Goal: Information Seeking & Learning: Learn about a topic

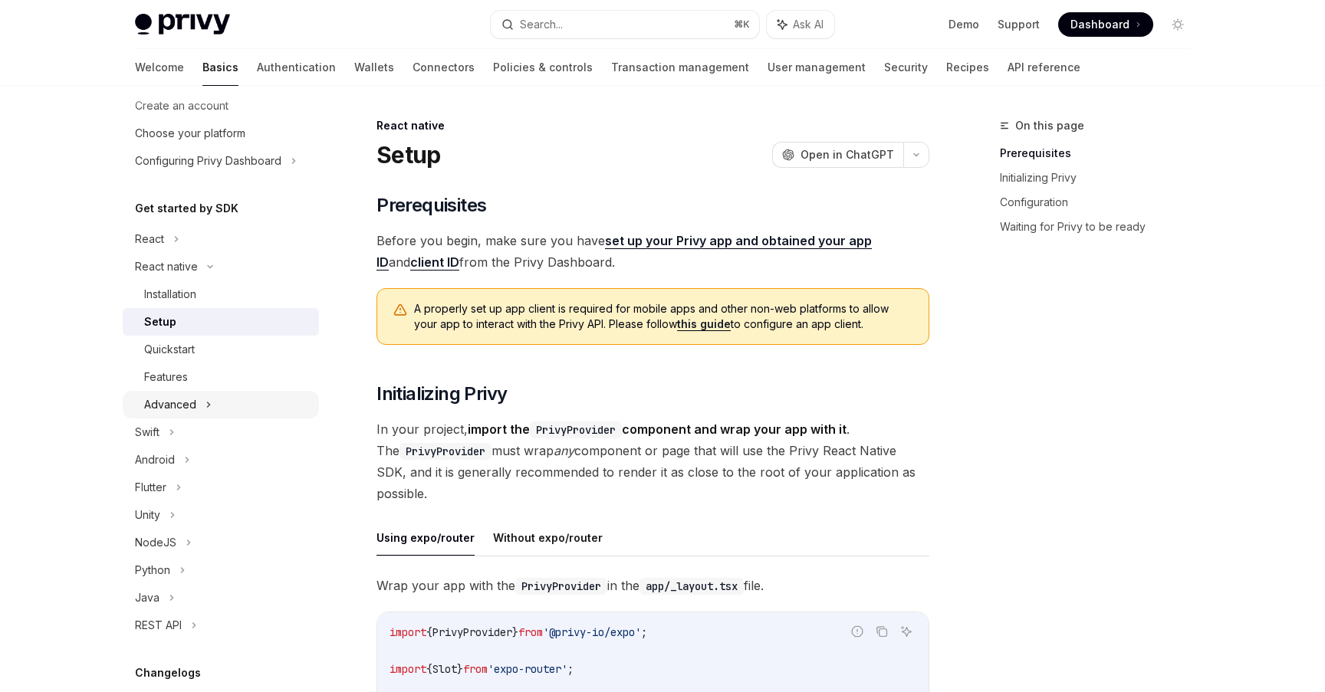
click at [219, 408] on div "Advanced" at bounding box center [221, 405] width 196 height 28
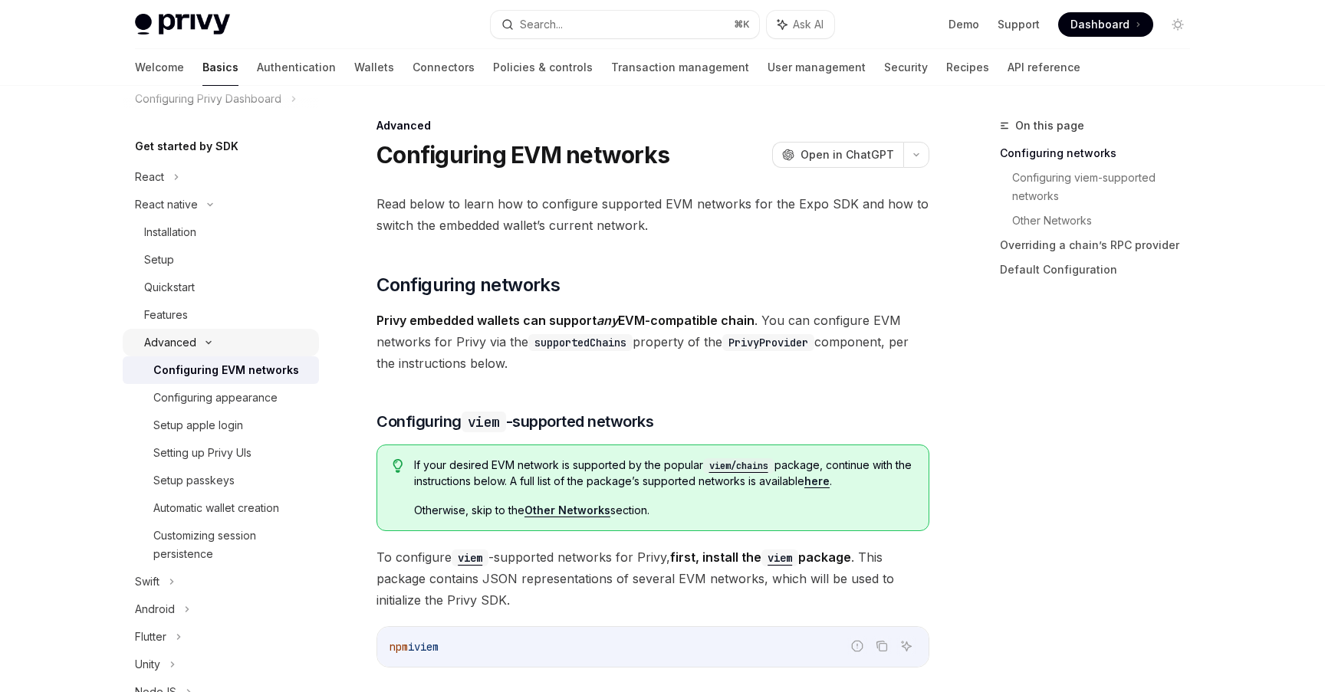
scroll to position [145, 0]
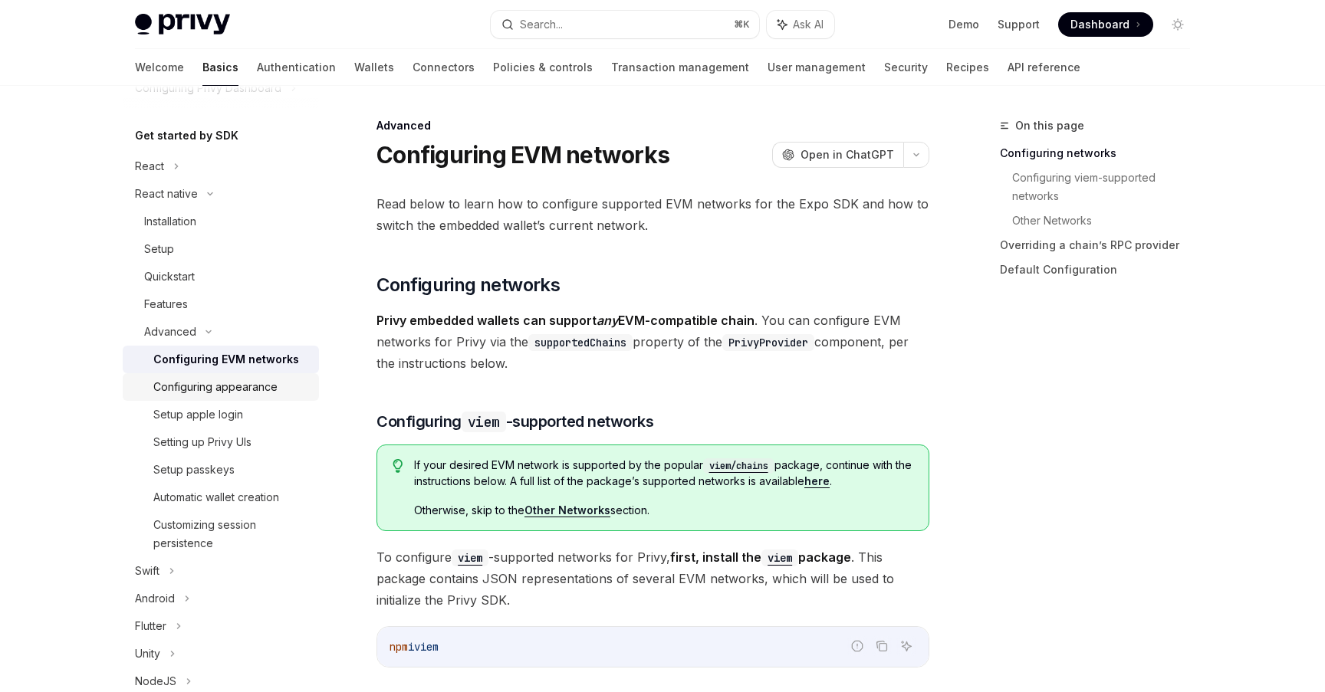
click at [259, 393] on div "Configuring appearance" at bounding box center [215, 387] width 124 height 18
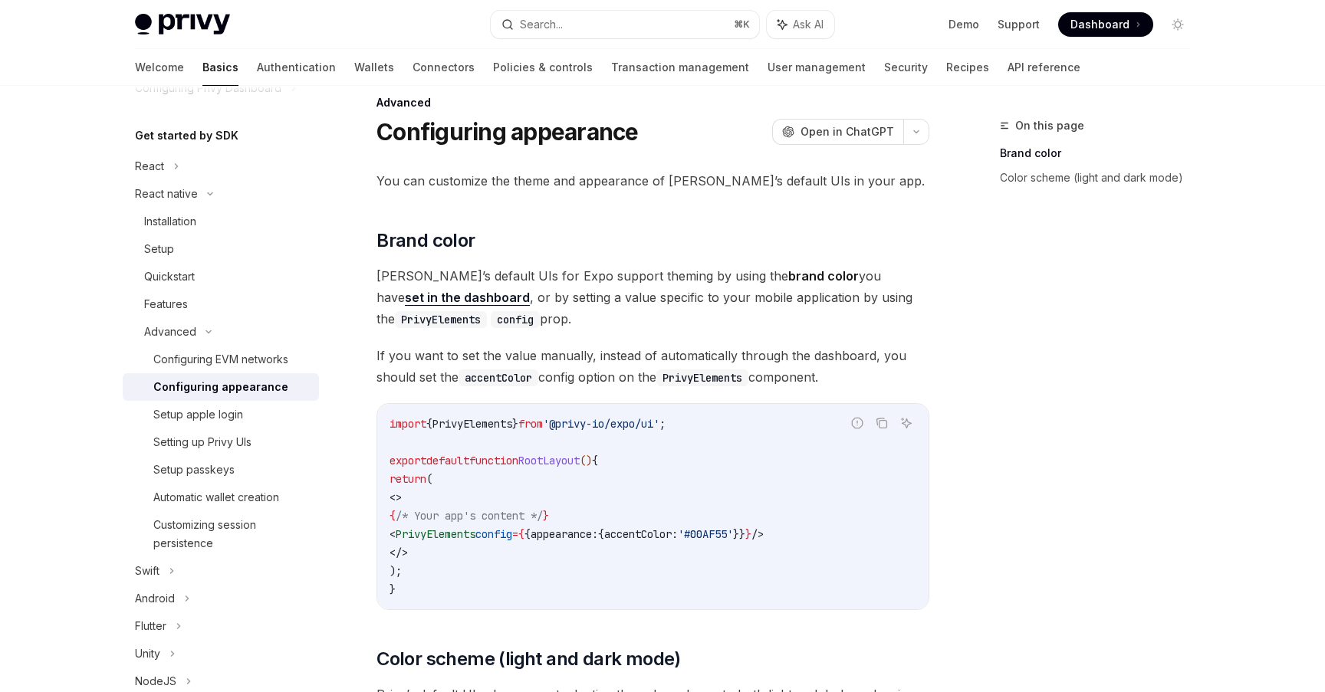
scroll to position [24, 0]
click at [232, 225] on div "Installation" at bounding box center [227, 221] width 166 height 18
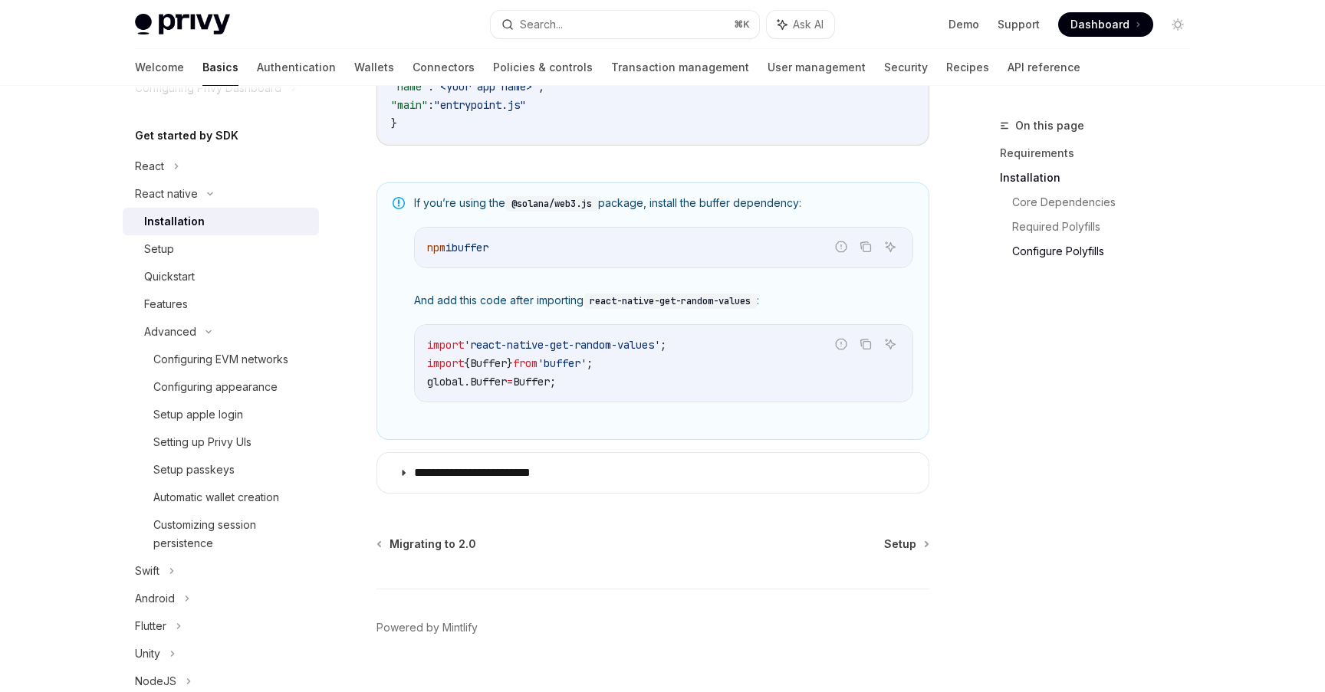
scroll to position [1116, 0]
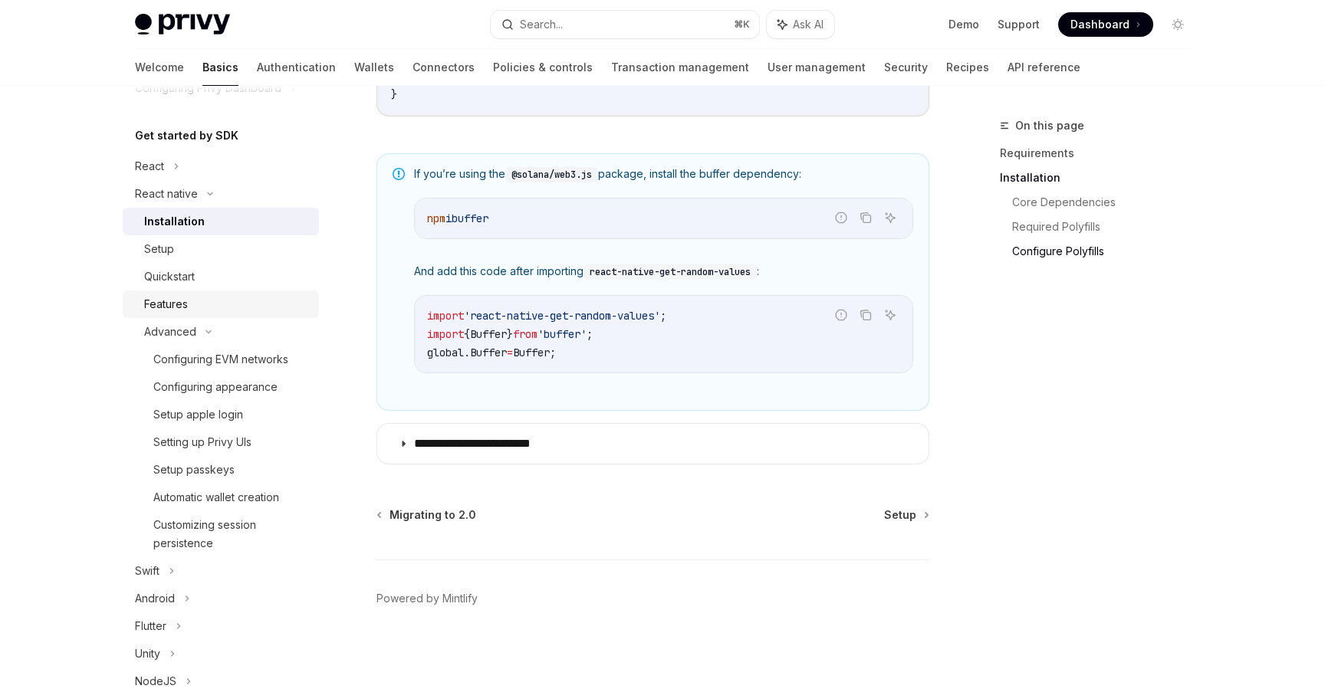
click at [234, 311] on div "Features" at bounding box center [227, 304] width 166 height 18
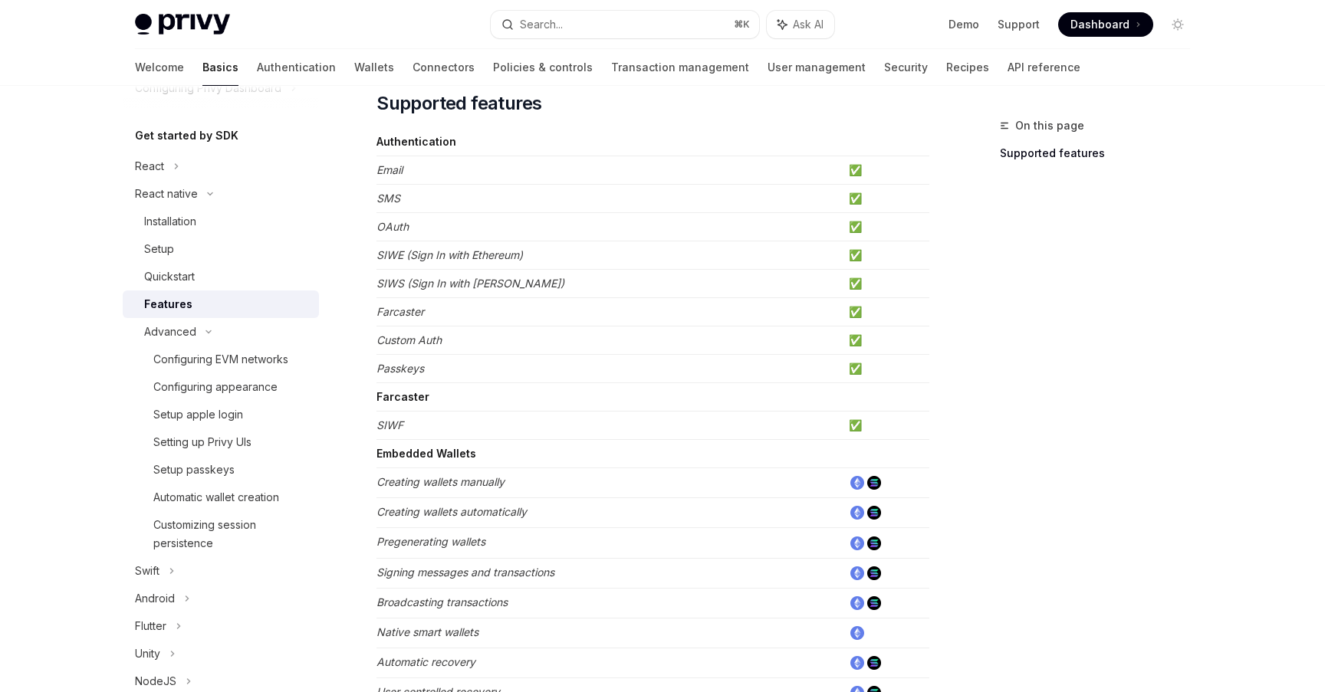
scroll to position [312, 0]
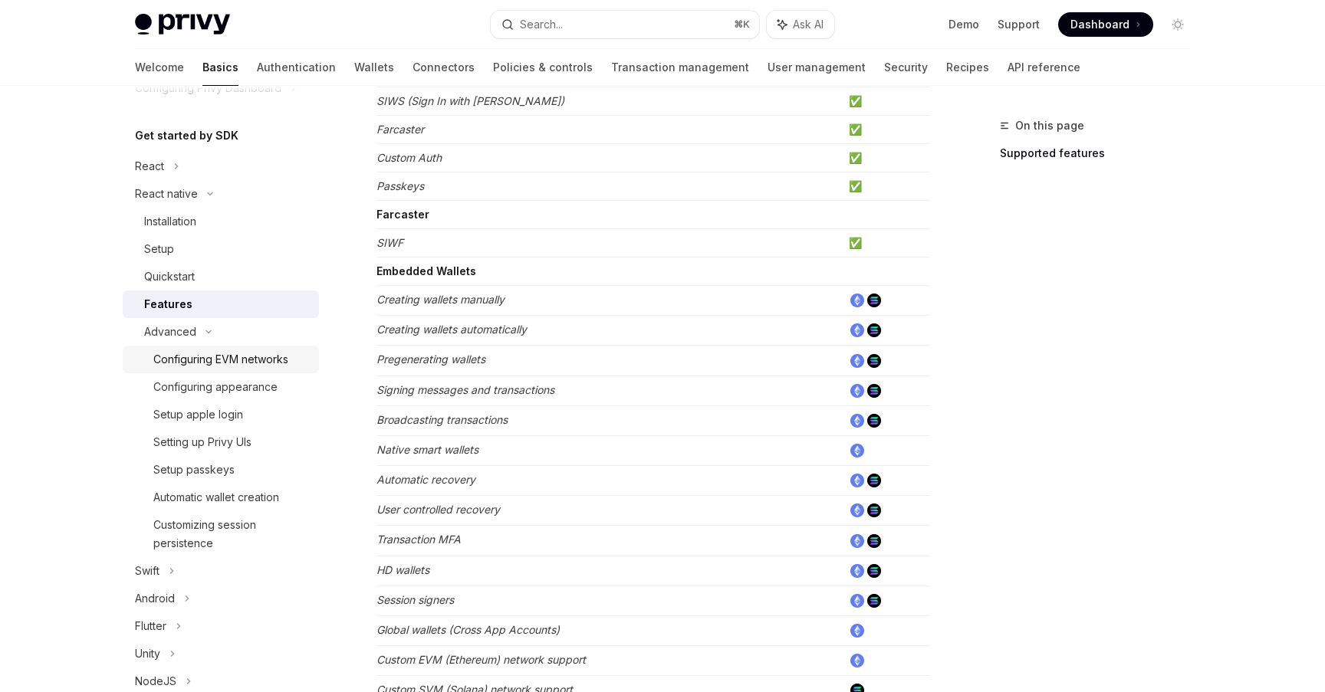
click at [247, 366] on div "Configuring EVM networks" at bounding box center [220, 359] width 135 height 18
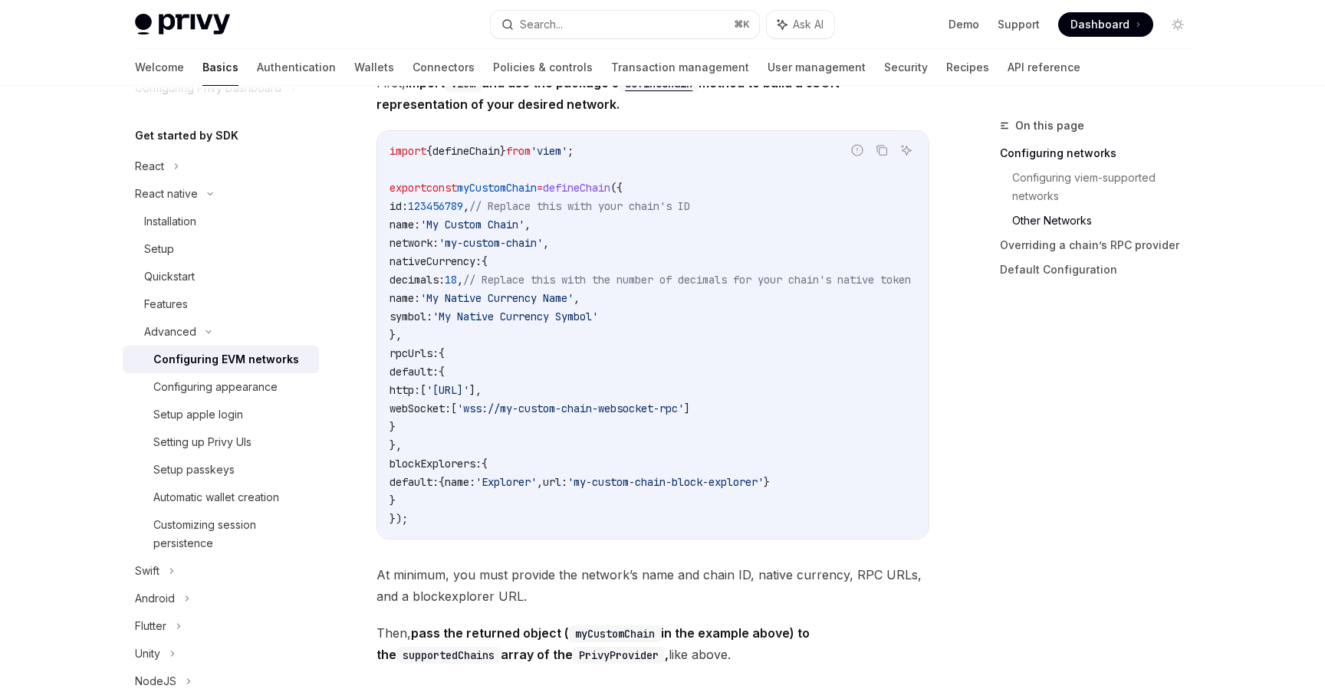
scroll to position [1313, 0]
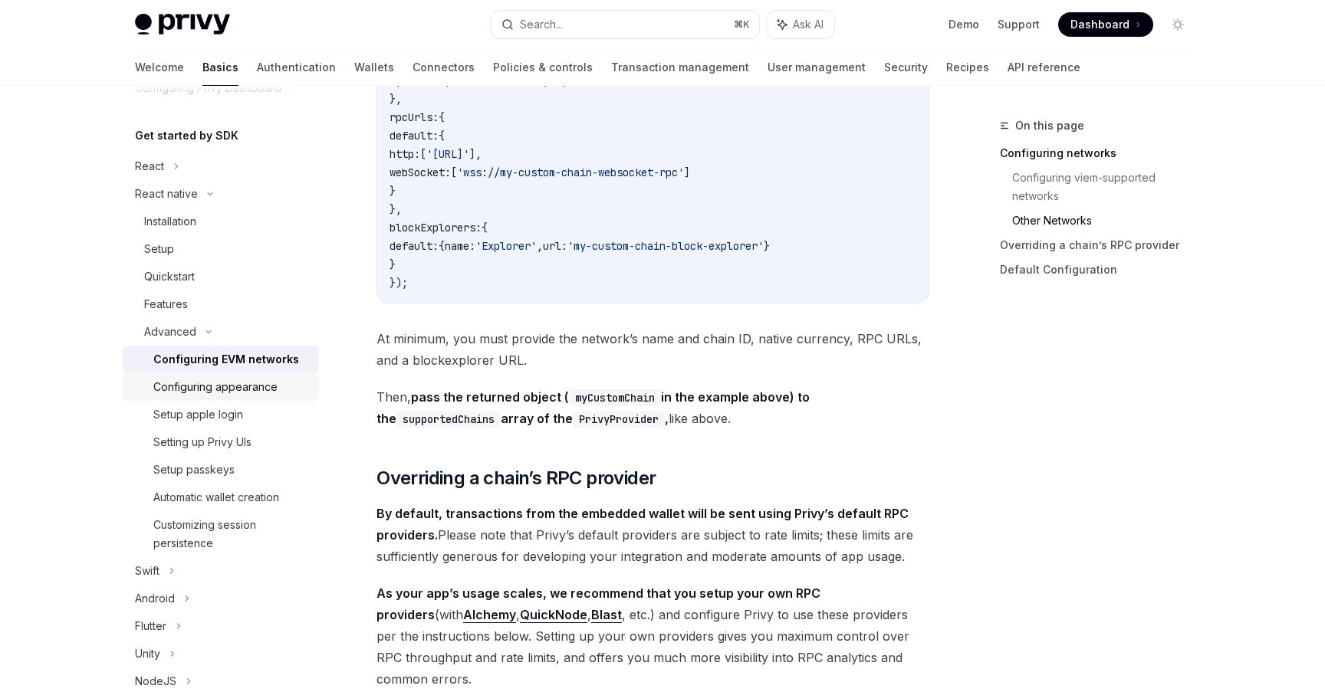
click at [268, 384] on div "Configuring appearance" at bounding box center [215, 387] width 124 height 18
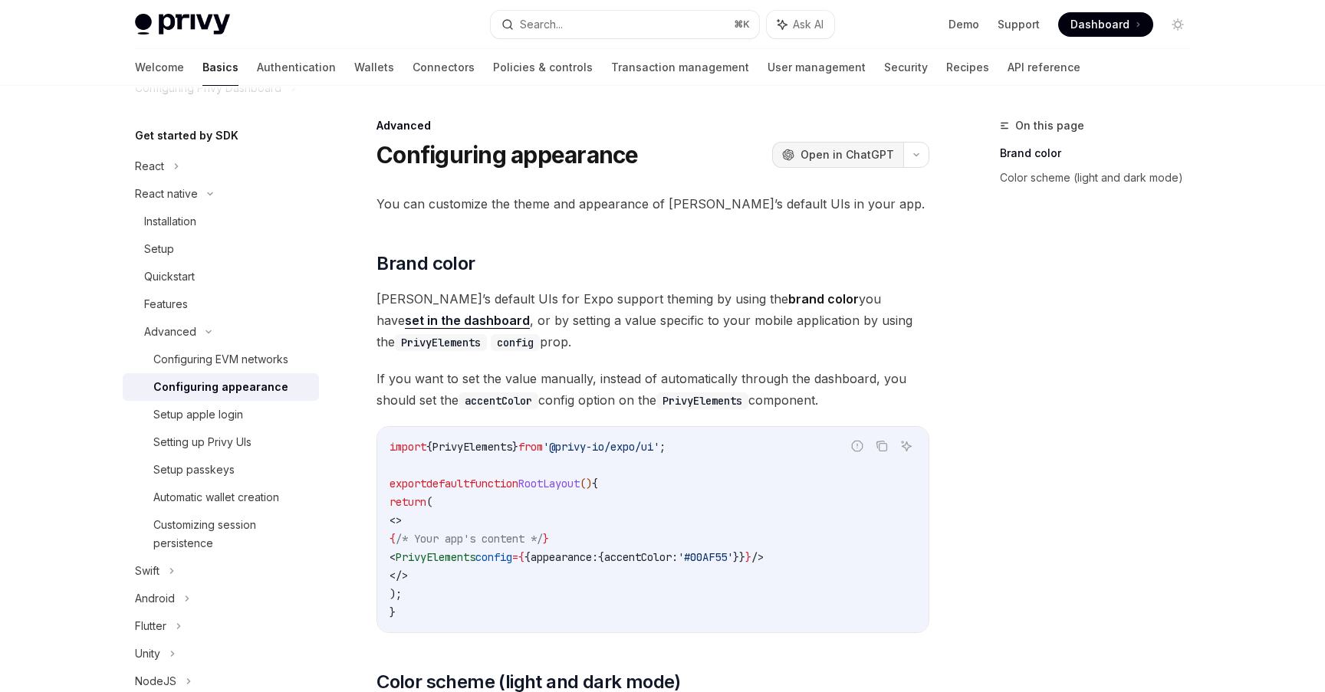
click at [871, 156] on span "Open in ChatGPT" at bounding box center [848, 154] width 94 height 15
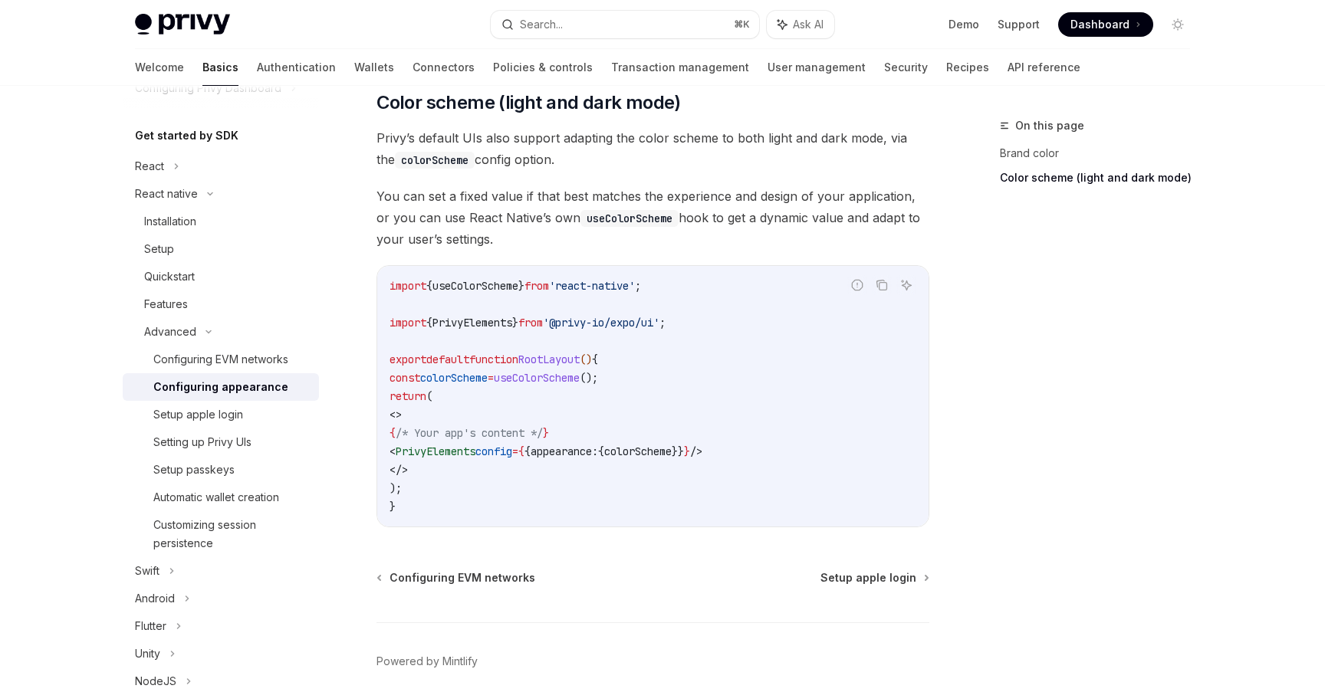
scroll to position [643, 0]
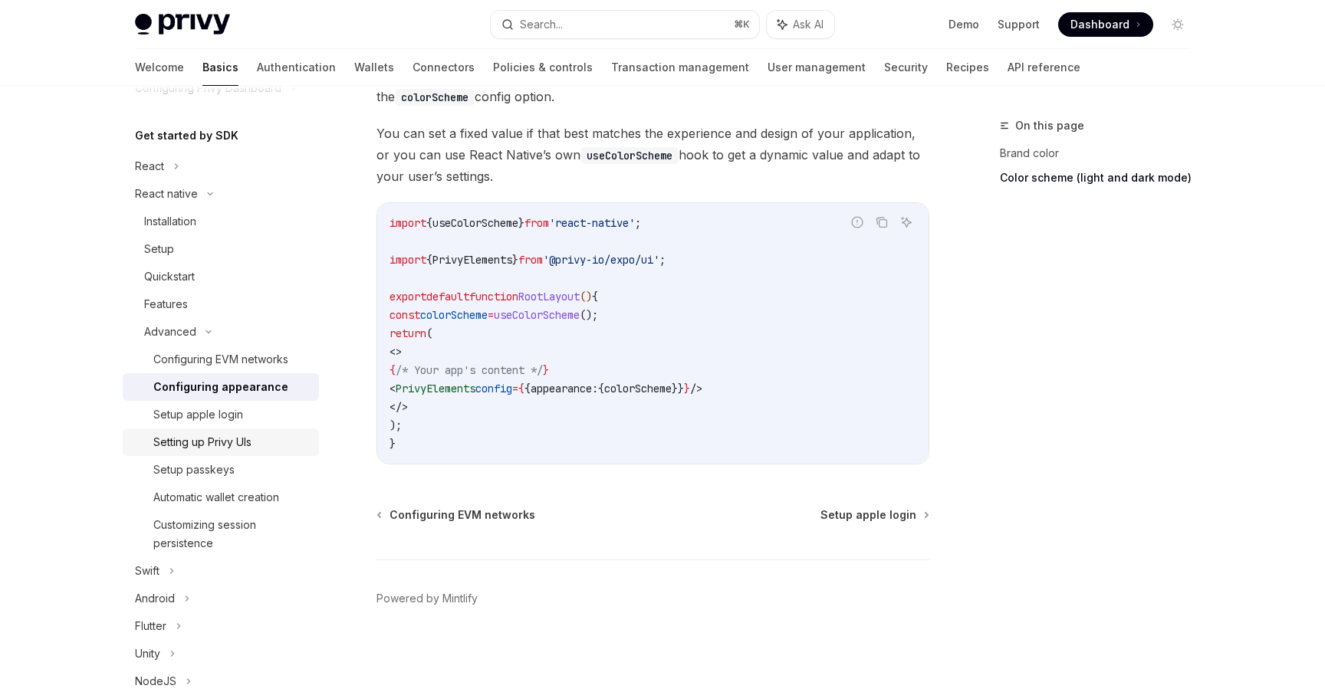
click at [258, 449] on div "Setting up Privy UIs" at bounding box center [231, 442] width 156 height 18
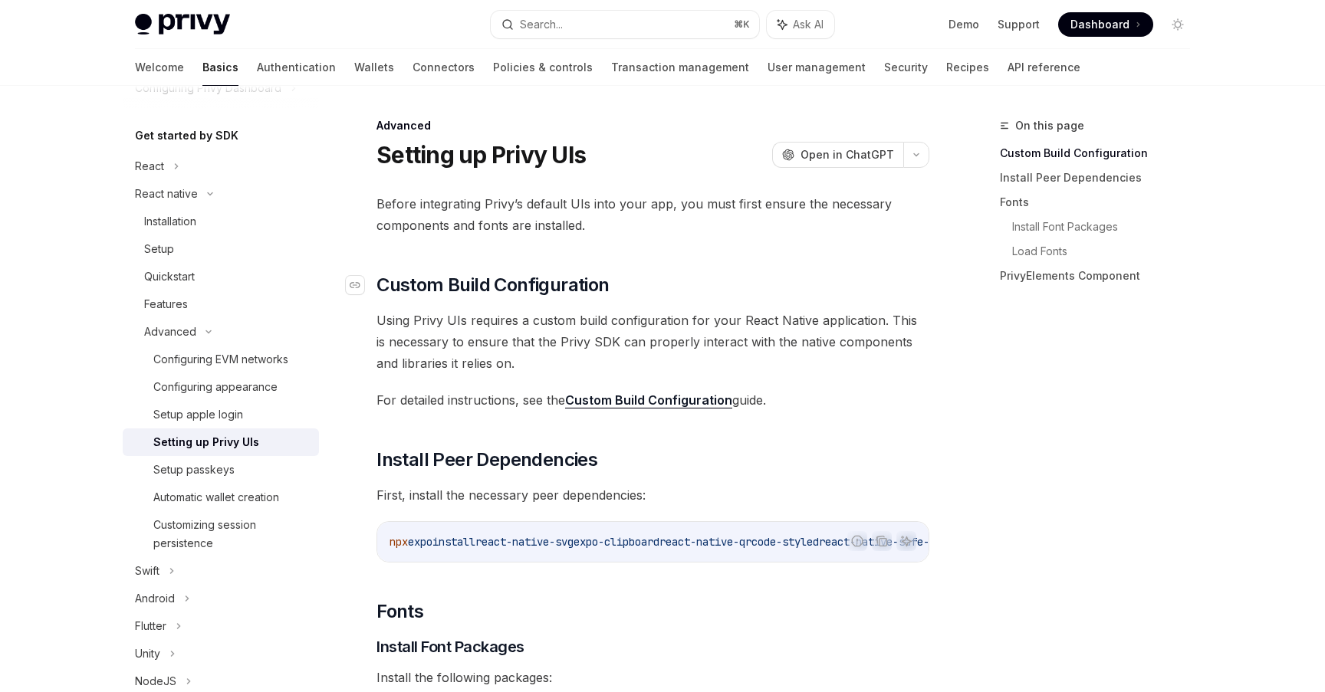
click at [558, 285] on span "Custom Build Configuration" at bounding box center [492, 285] width 232 height 25
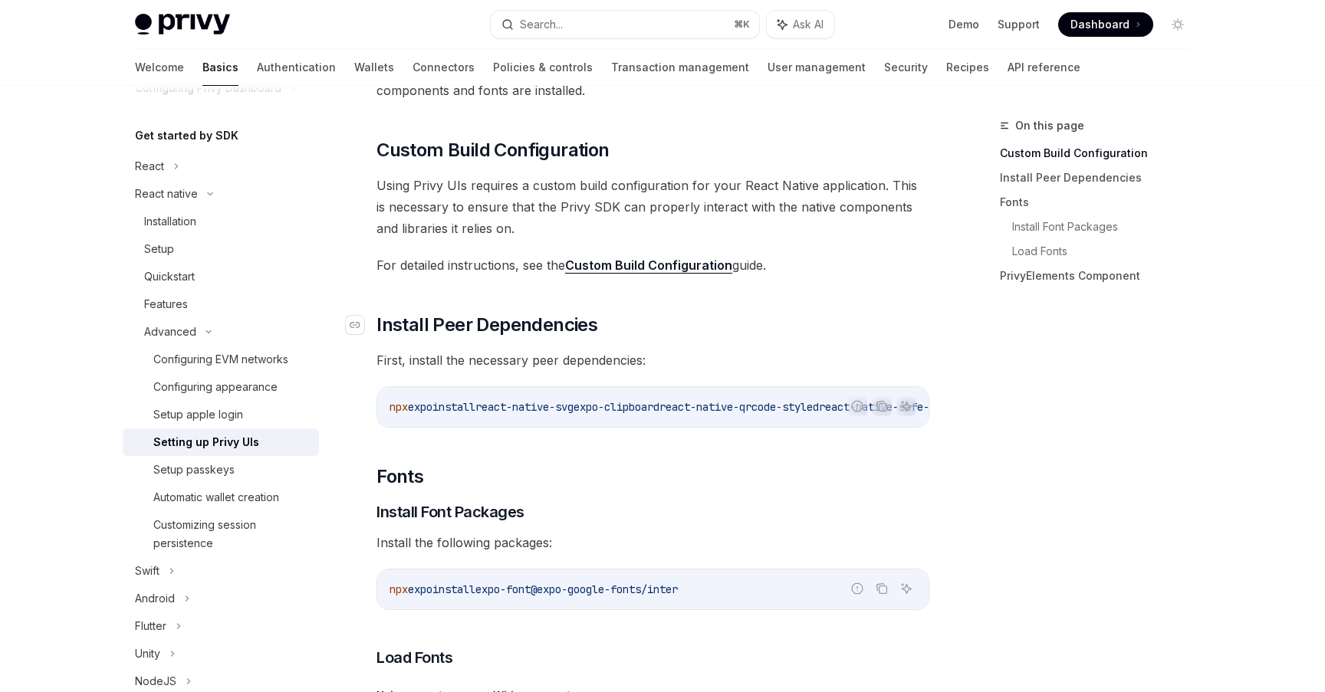
scroll to position [156, 0]
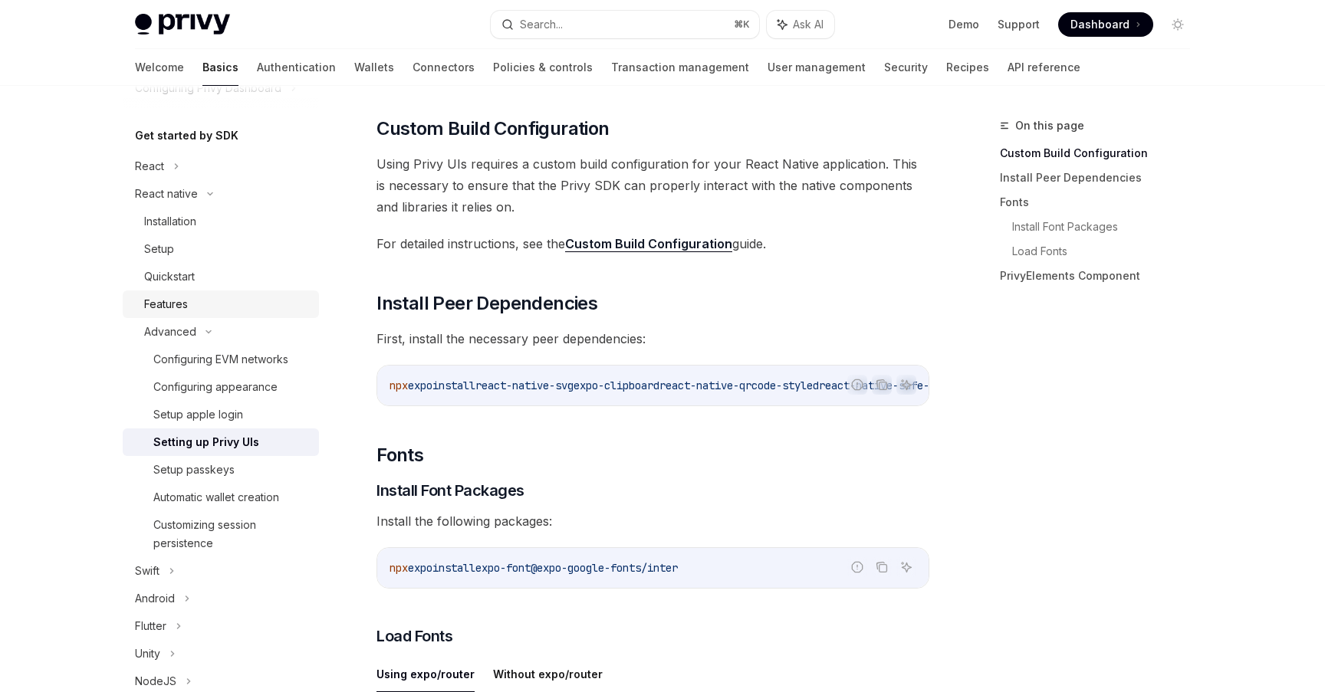
click at [219, 311] on div "Features" at bounding box center [227, 304] width 166 height 18
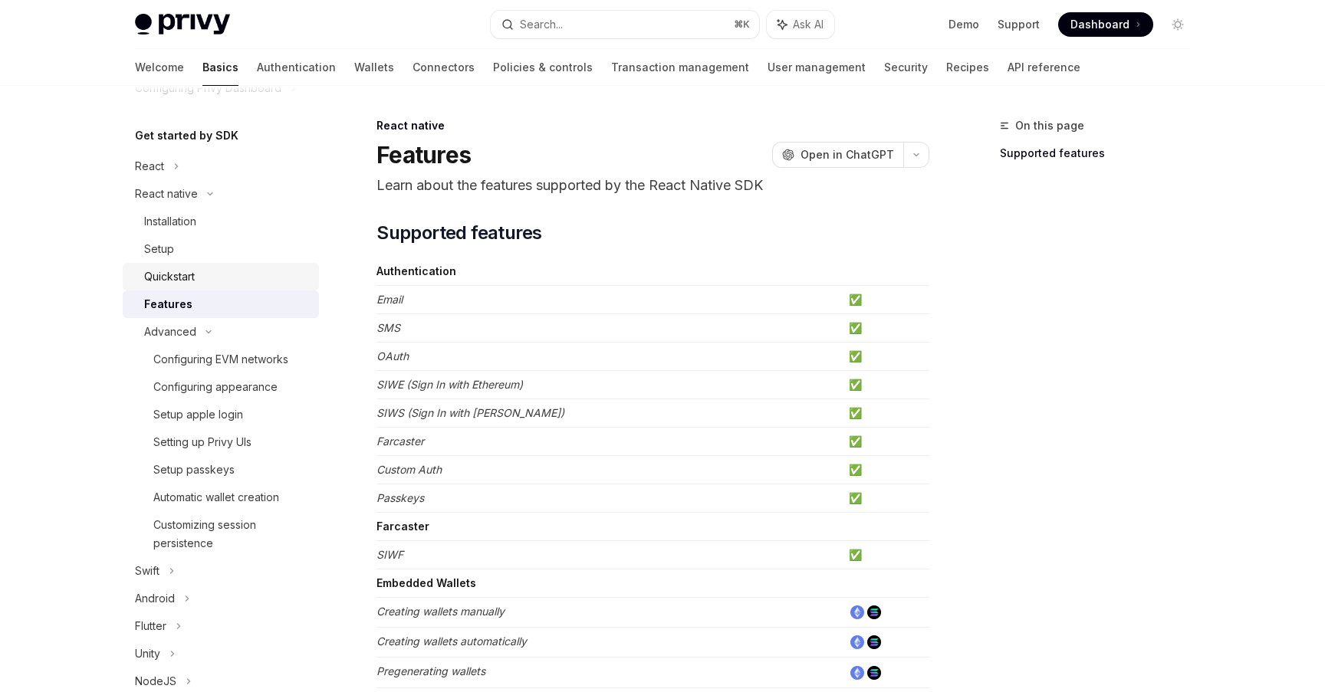
click at [231, 279] on div "Quickstart" at bounding box center [227, 277] width 166 height 18
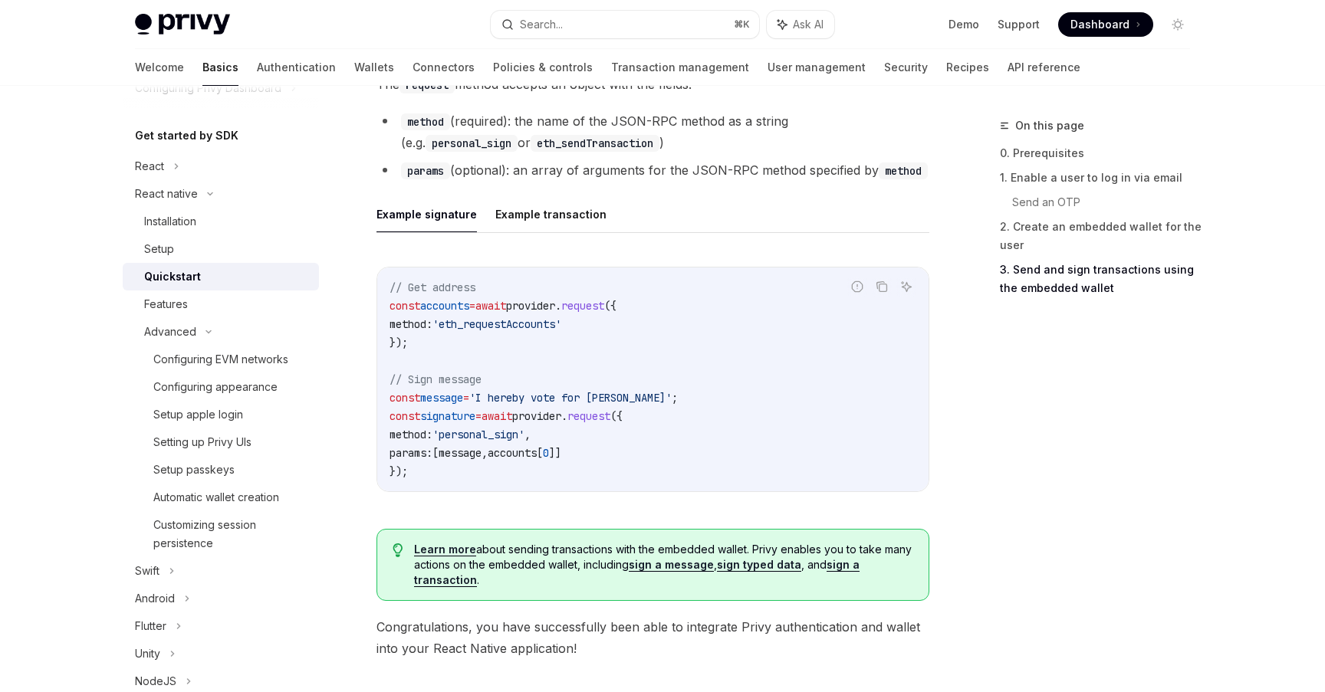
scroll to position [2255, 0]
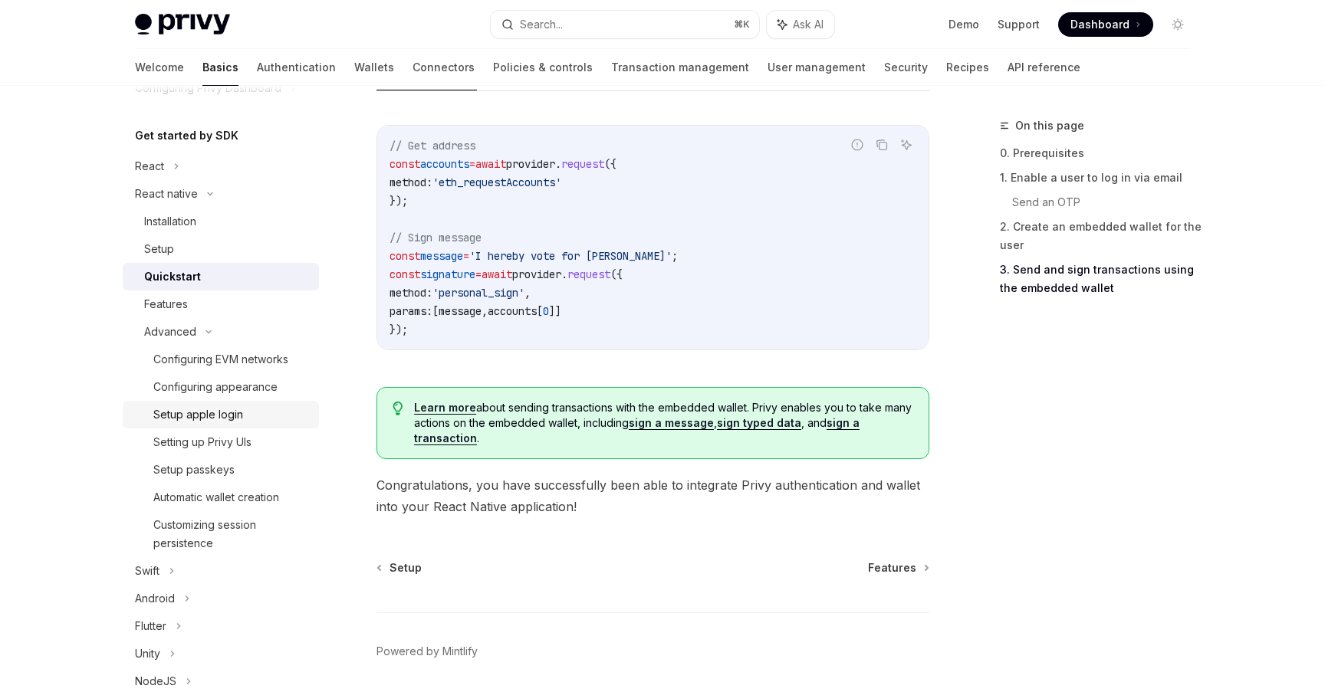
click at [262, 413] on div "Setup apple login" at bounding box center [231, 415] width 156 height 18
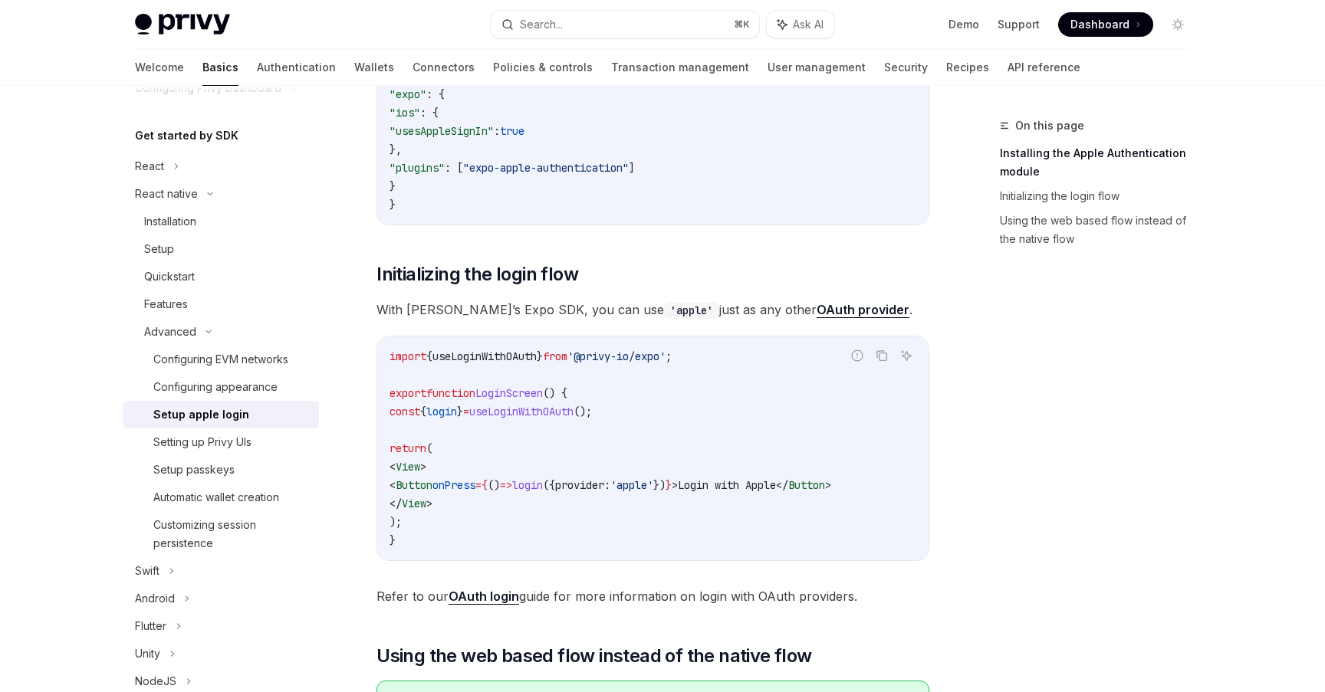
scroll to position [620, 0]
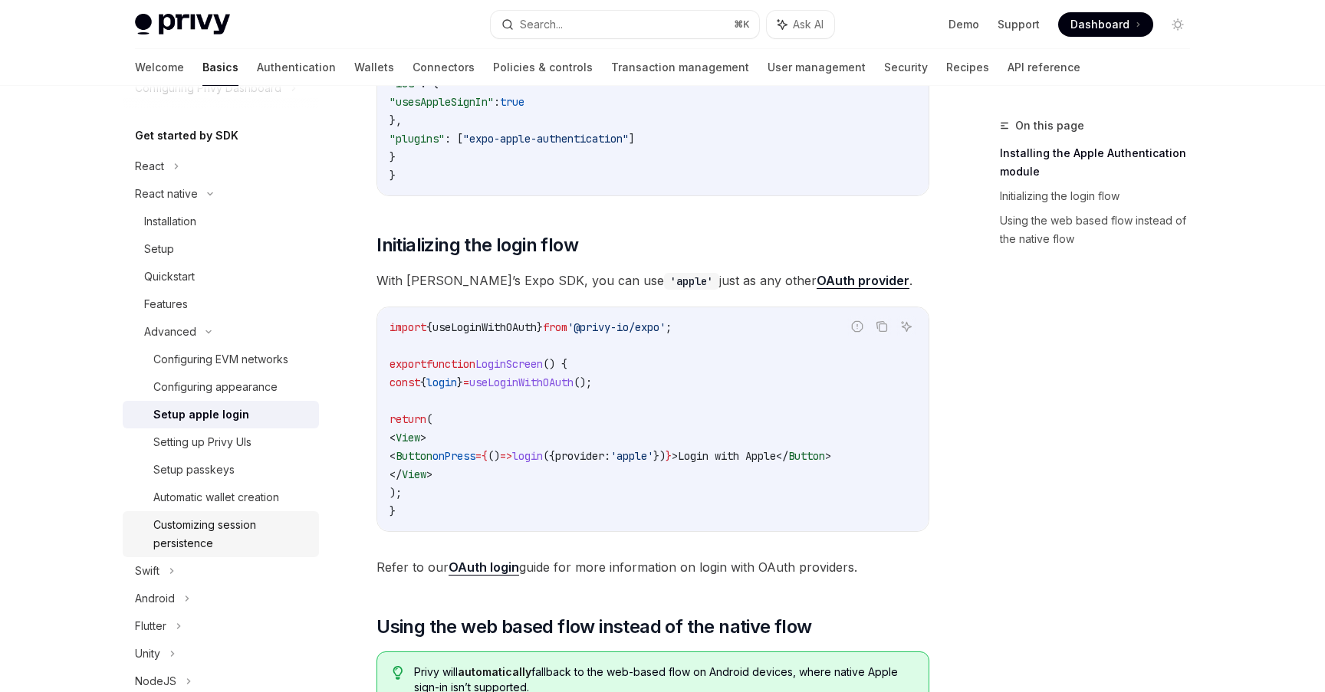
click at [238, 527] on div "Customizing session persistence" at bounding box center [231, 534] width 156 height 37
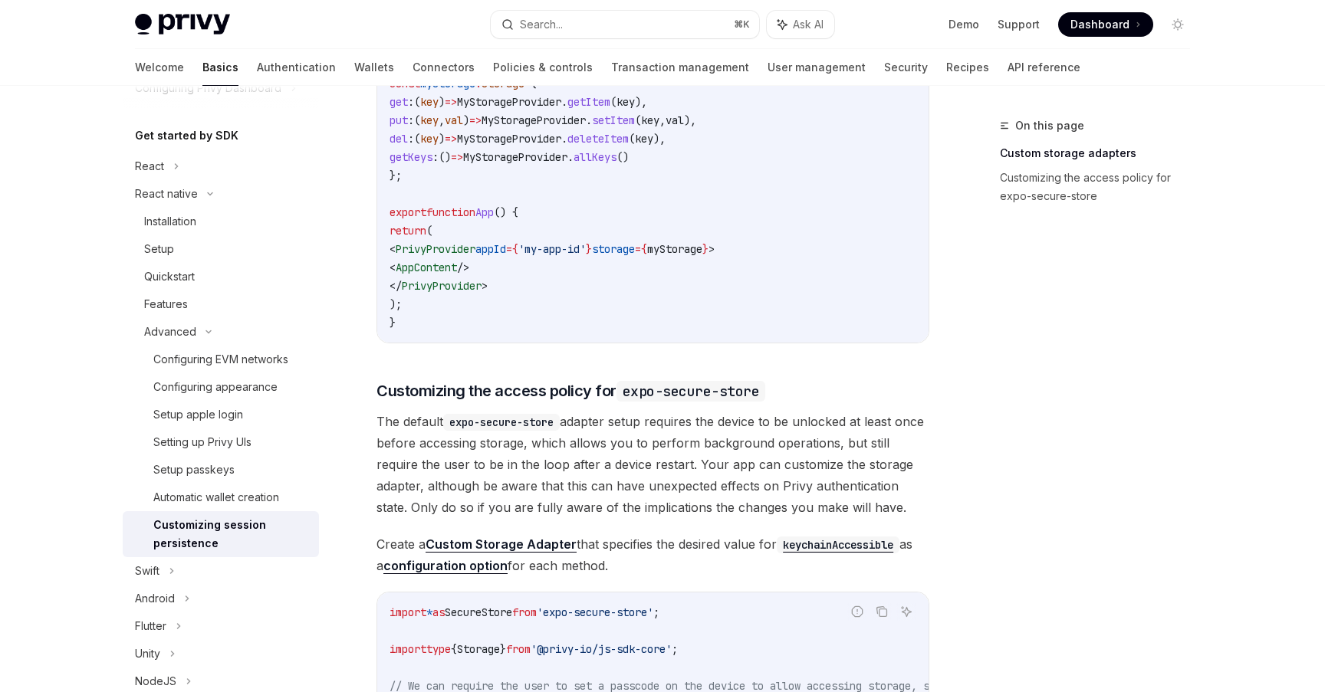
scroll to position [621, 0]
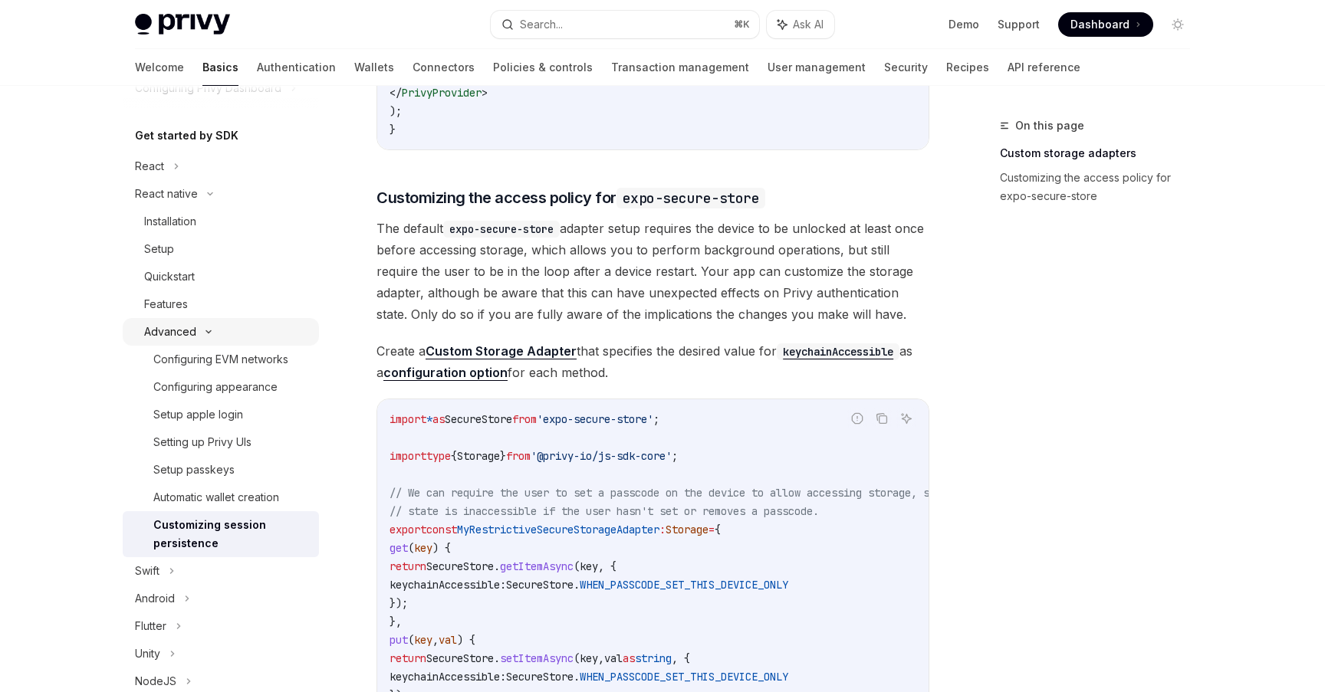
click at [199, 331] on icon at bounding box center [208, 332] width 18 height 6
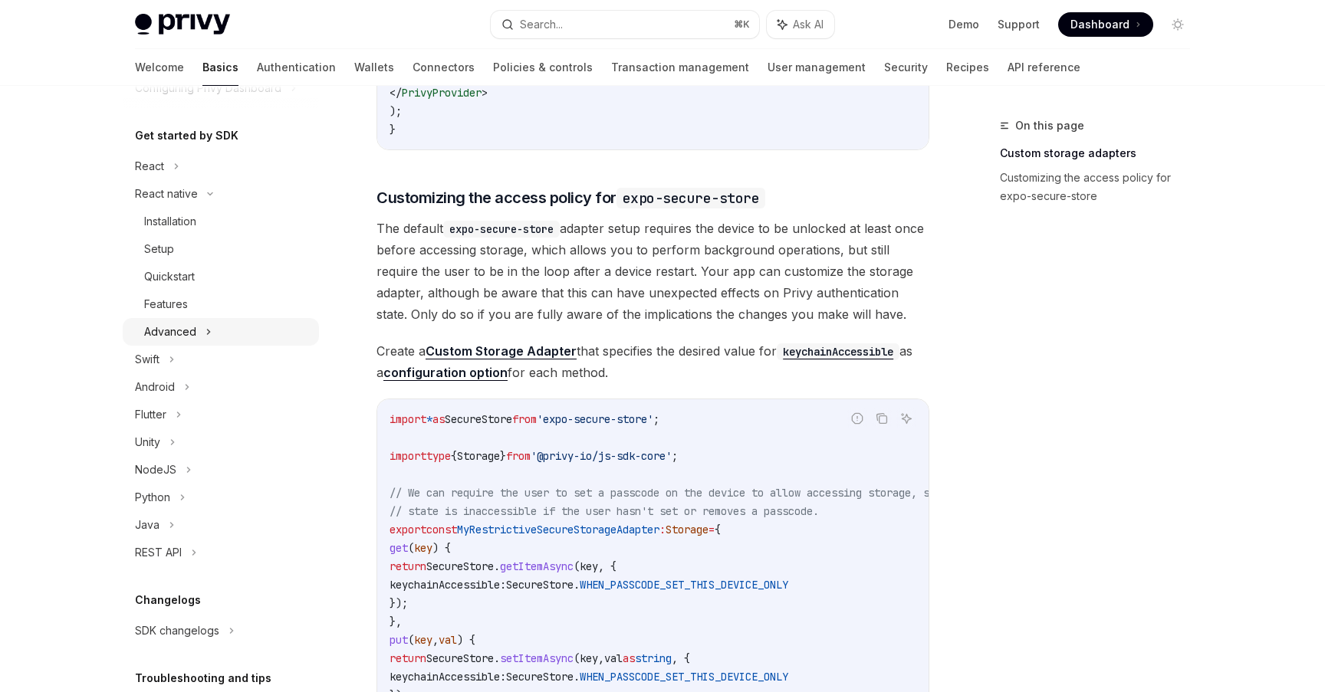
click at [210, 333] on icon at bounding box center [208, 332] width 6 height 18
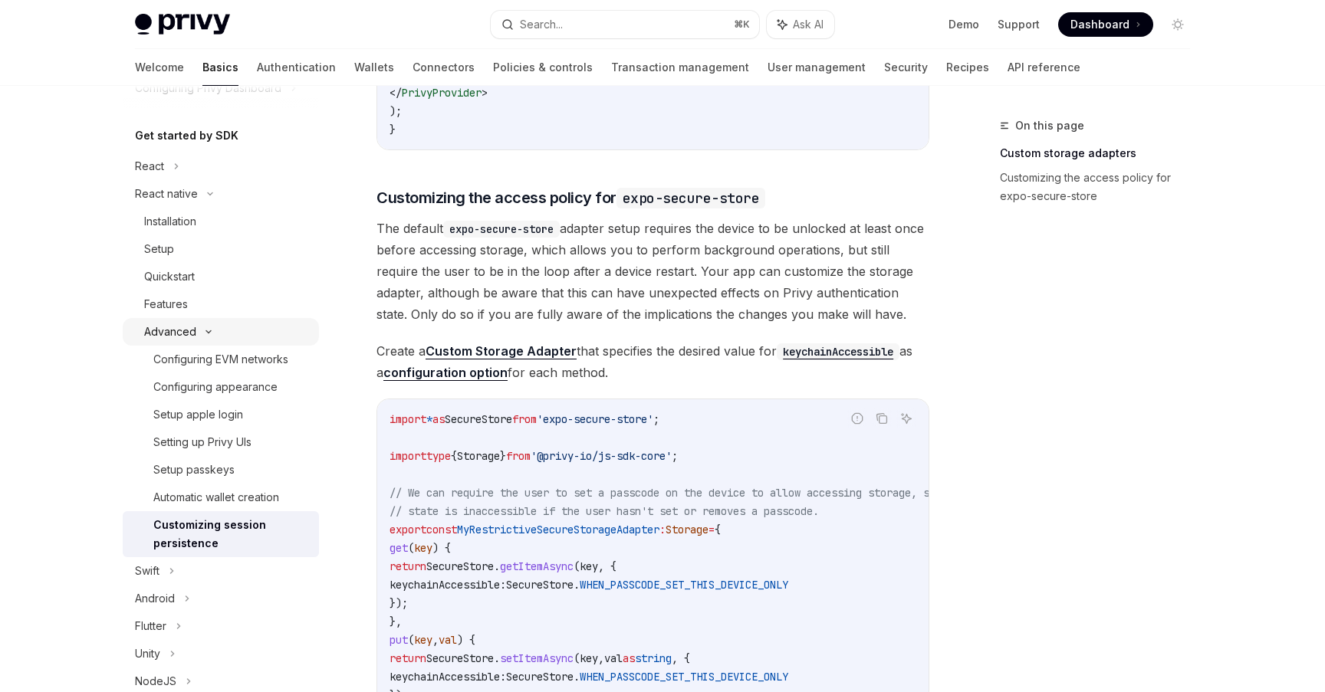
click at [210, 333] on icon at bounding box center [208, 332] width 18 height 6
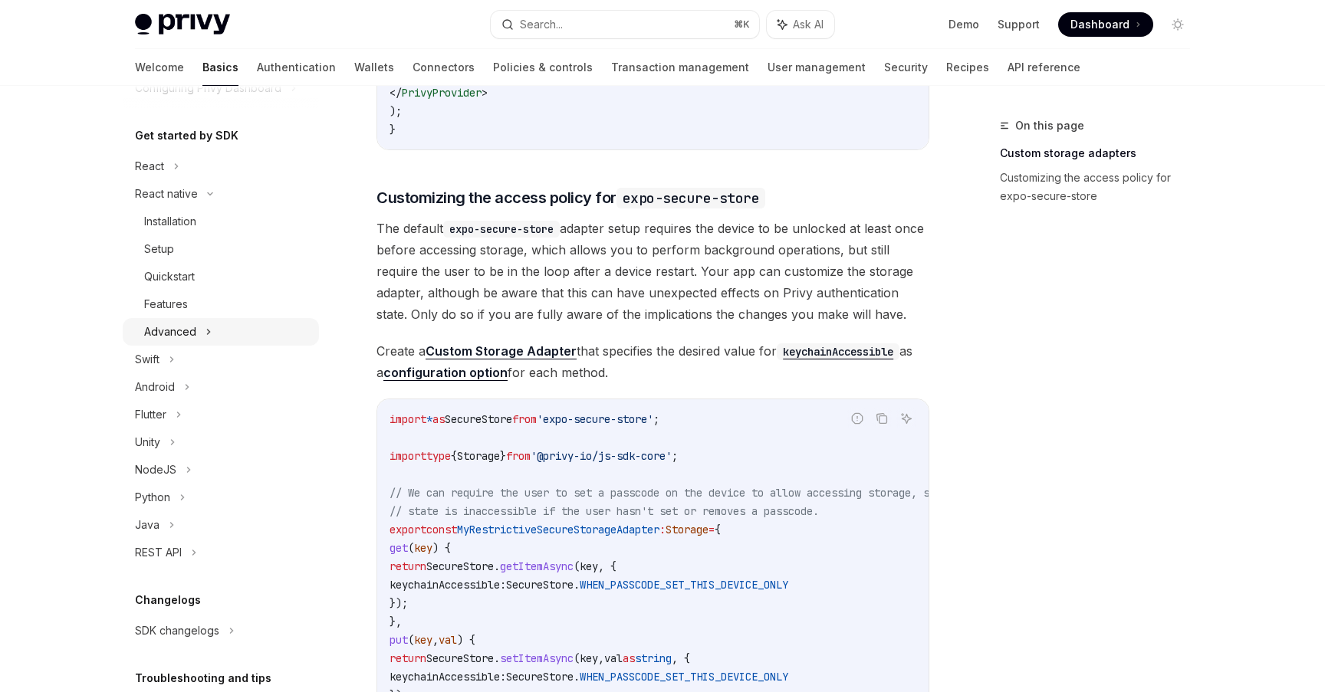
scroll to position [89, 0]
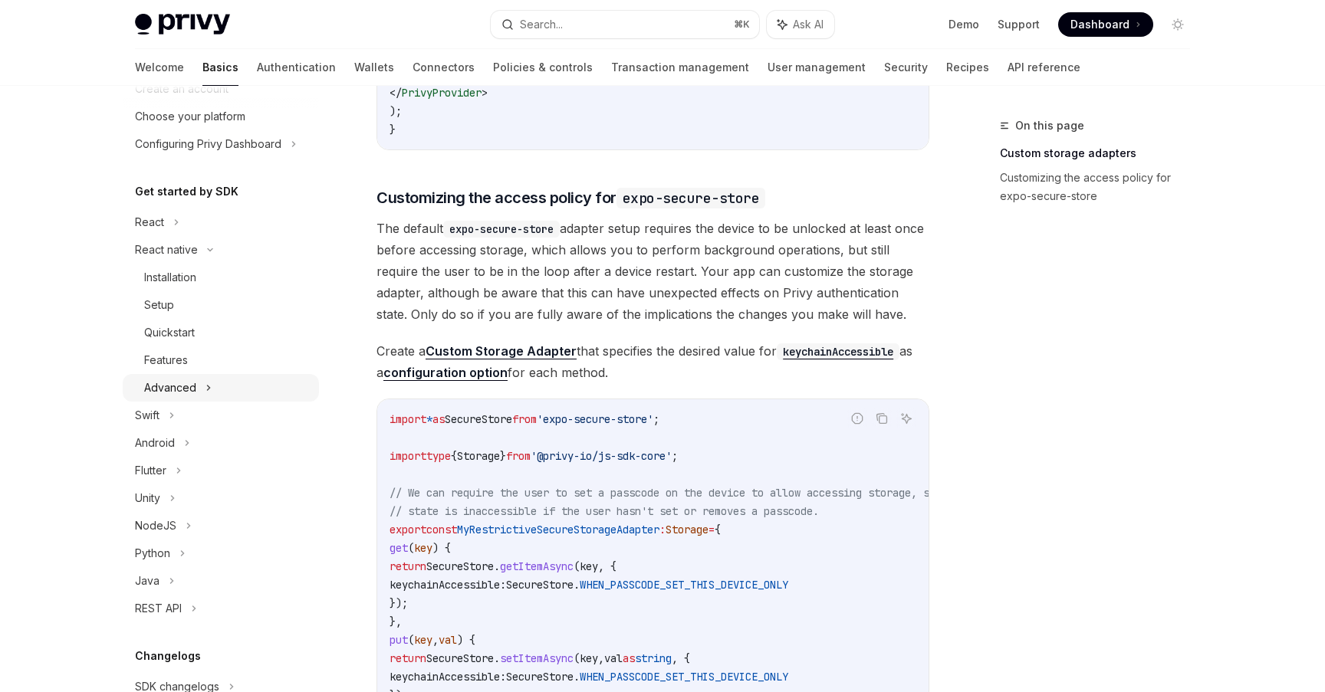
click at [213, 392] on div "Advanced" at bounding box center [221, 388] width 196 height 28
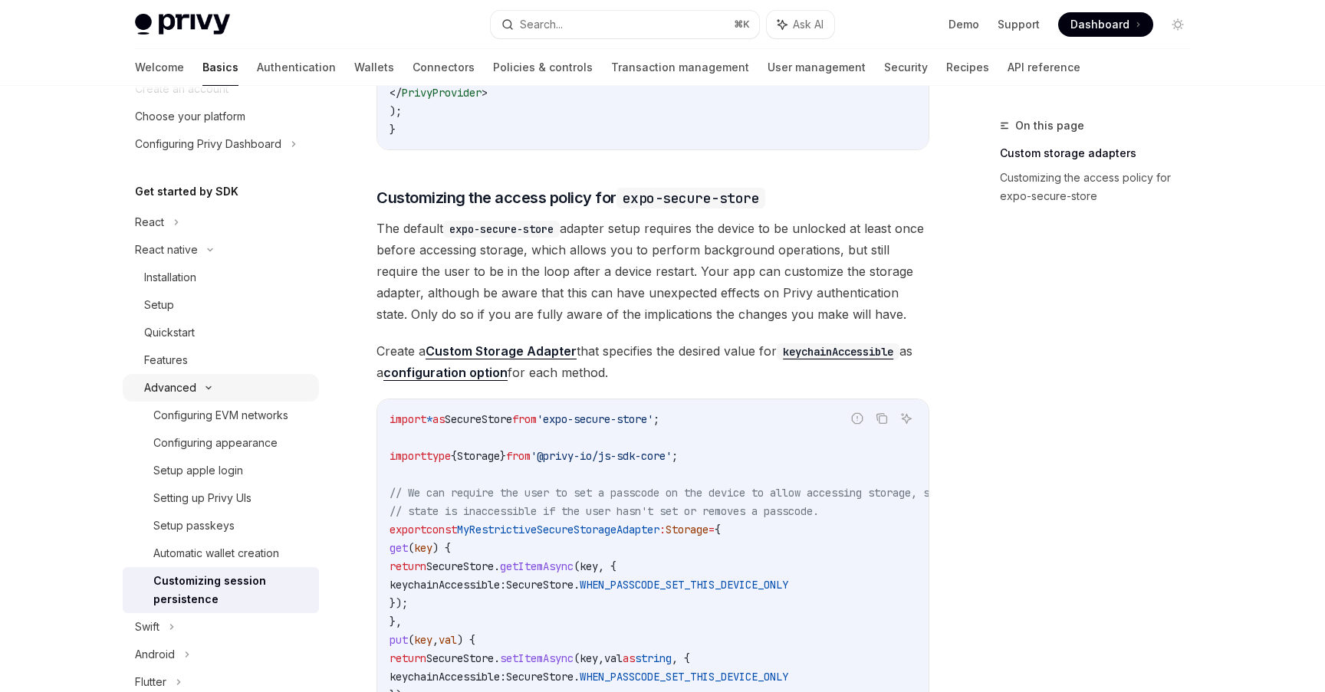
scroll to position [124, 0]
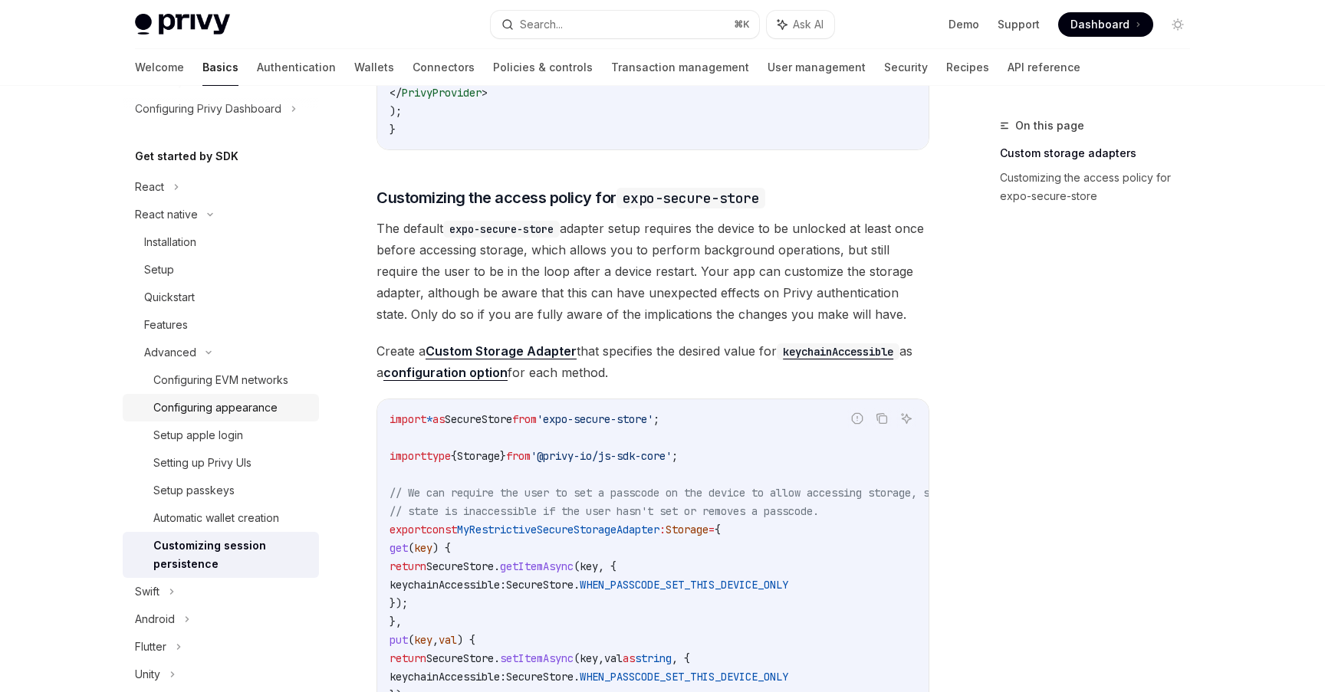
click at [253, 419] on link "Configuring appearance" at bounding box center [221, 408] width 196 height 28
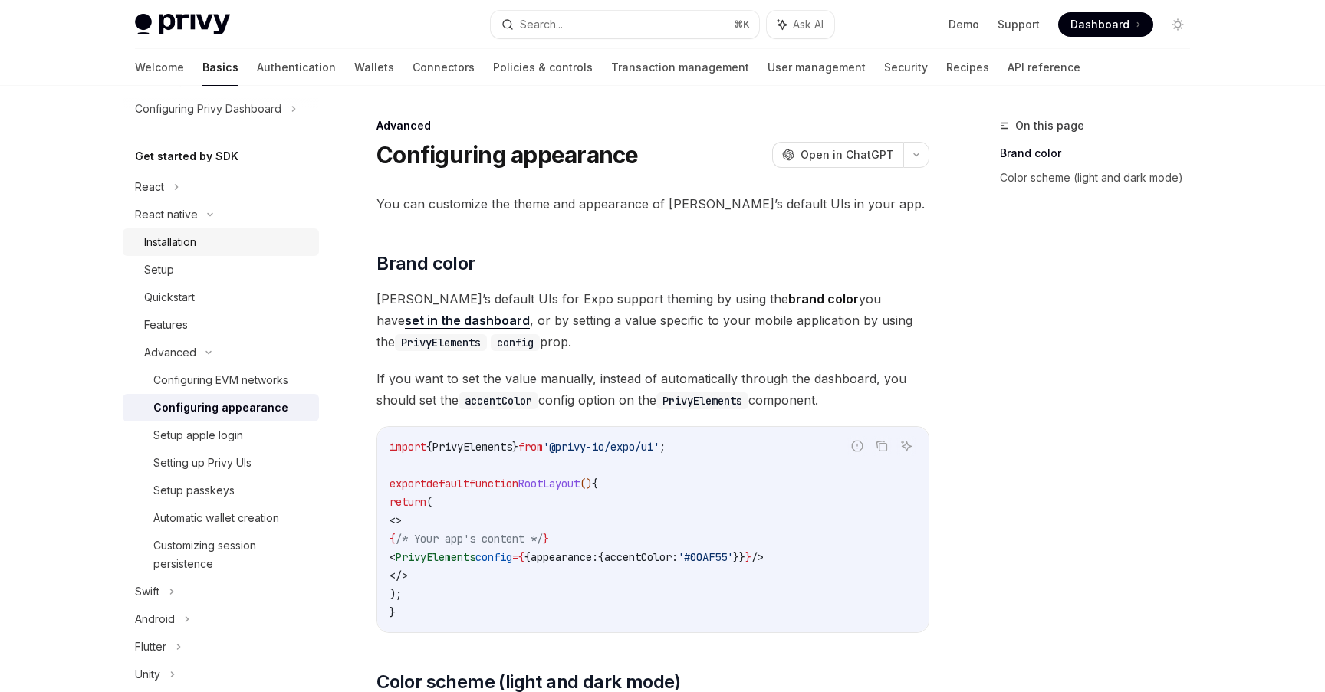
click at [217, 252] on link "Installation" at bounding box center [221, 243] width 196 height 28
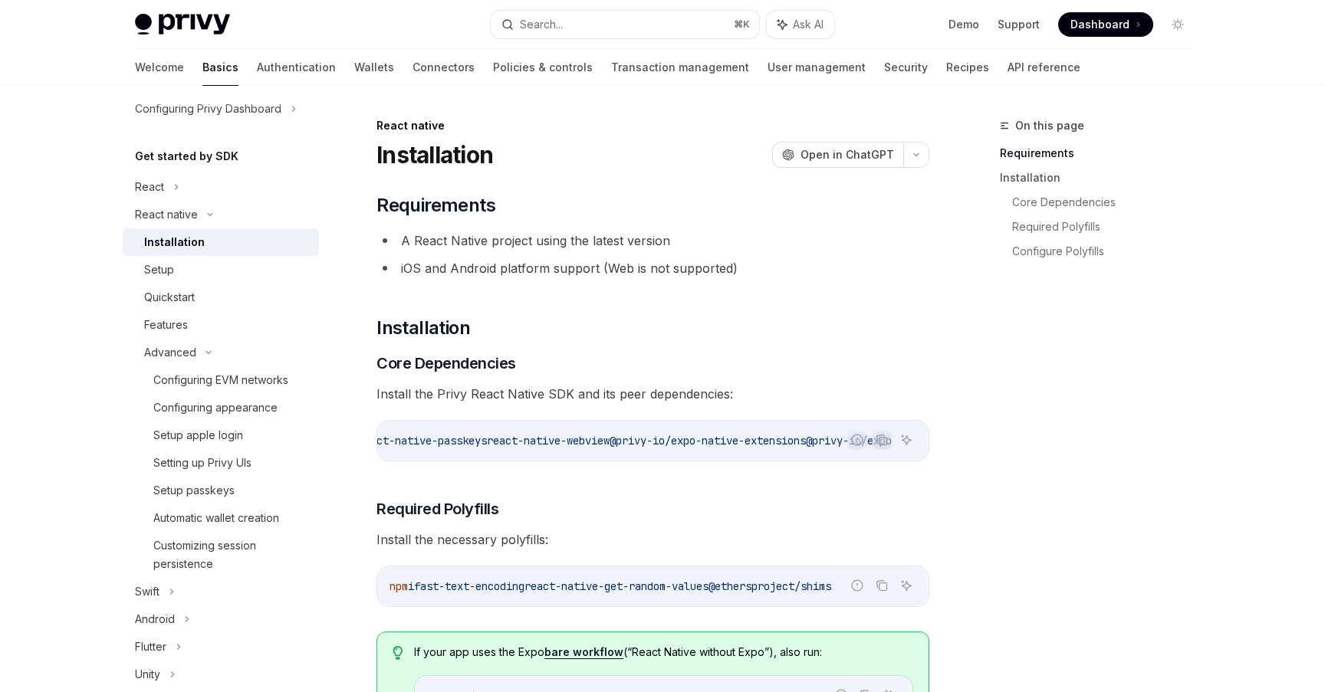
scroll to position [0, 850]
click at [831, 318] on h2 "​ Installation" at bounding box center [652, 328] width 553 height 25
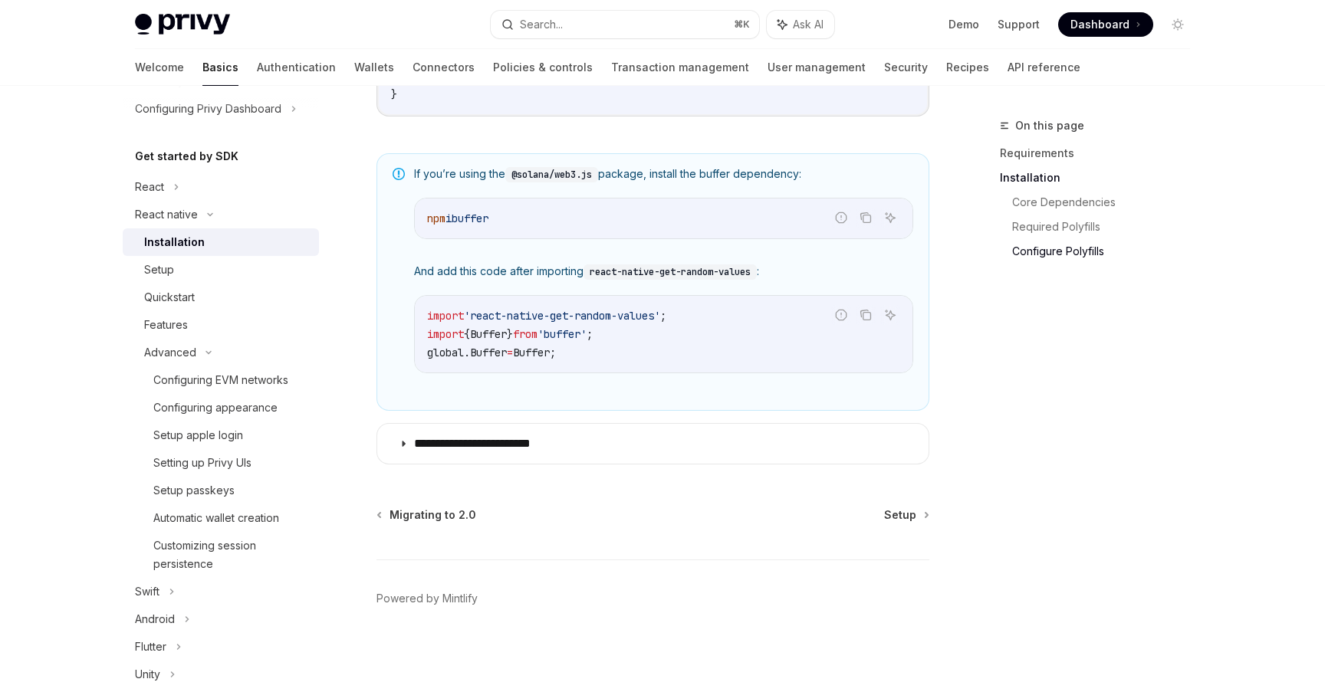
scroll to position [1116, 0]
click at [186, 187] on div "React" at bounding box center [221, 187] width 196 height 28
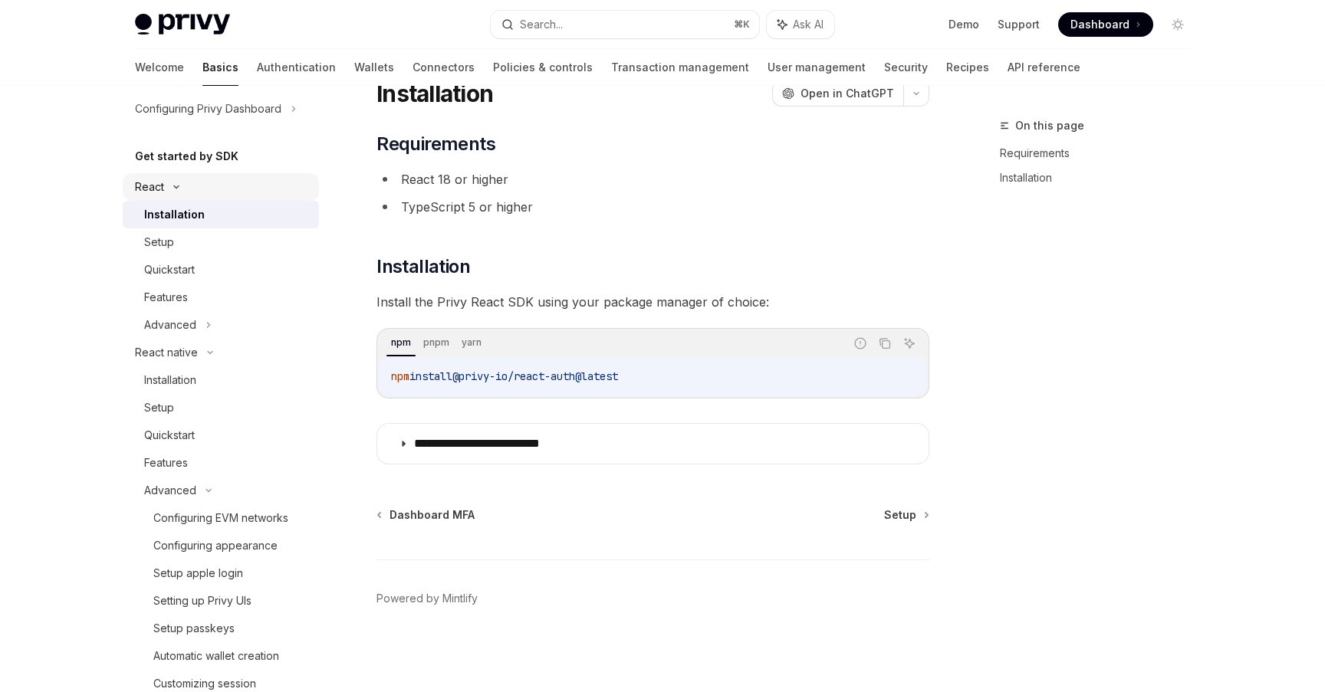
scroll to position [61, 0]
click at [205, 327] on icon at bounding box center [208, 325] width 6 height 18
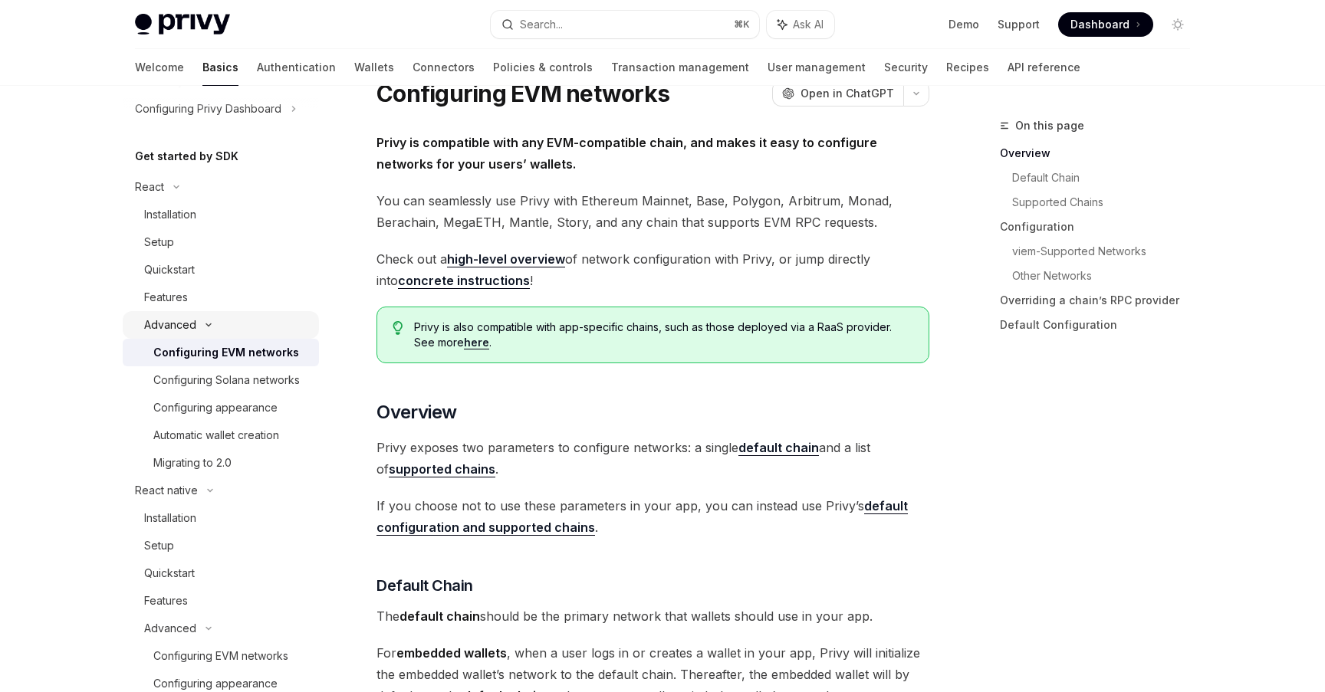
scroll to position [150, 0]
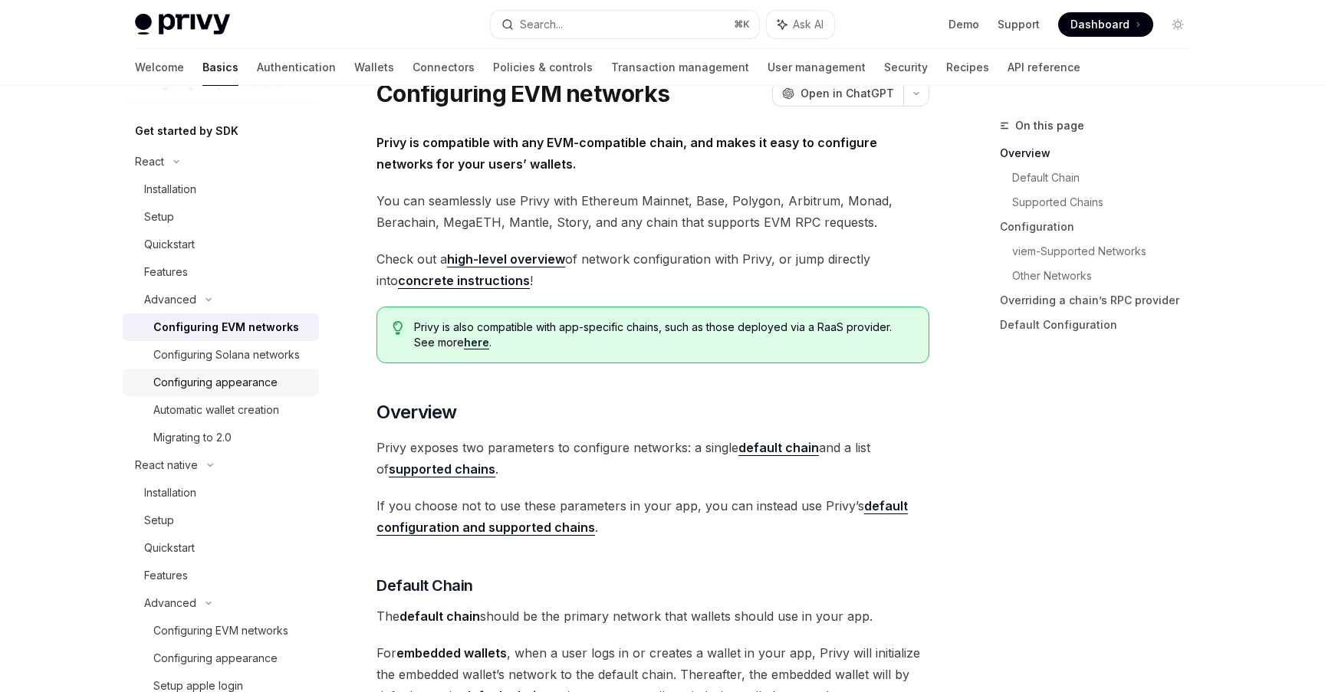
click at [225, 376] on div "Configuring appearance" at bounding box center [215, 382] width 124 height 18
type textarea "*"
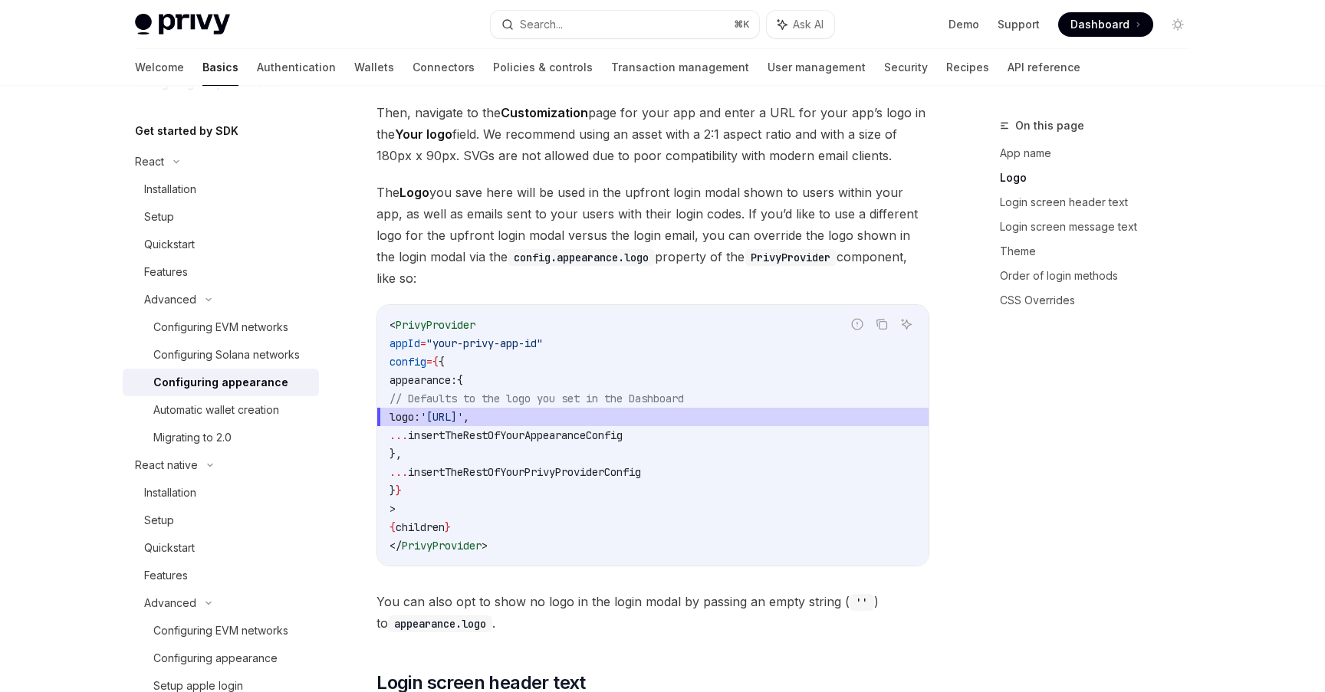
scroll to position [635, 0]
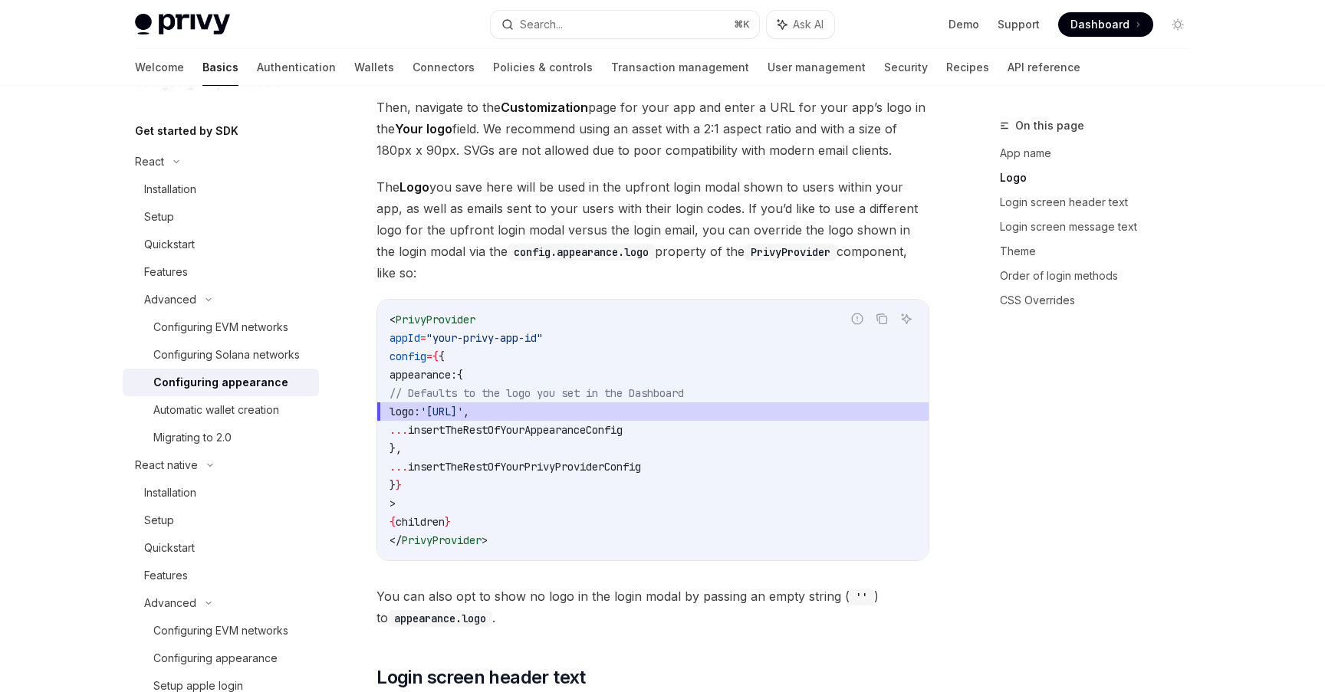
click at [569, 386] on span "// Defaults to the logo you set in the Dashboard" at bounding box center [537, 393] width 294 height 14
click at [603, 352] on code "< PrivyProvider appId = "your-privy-app-id" config = { { appearance: { // Defau…" at bounding box center [653, 430] width 527 height 239
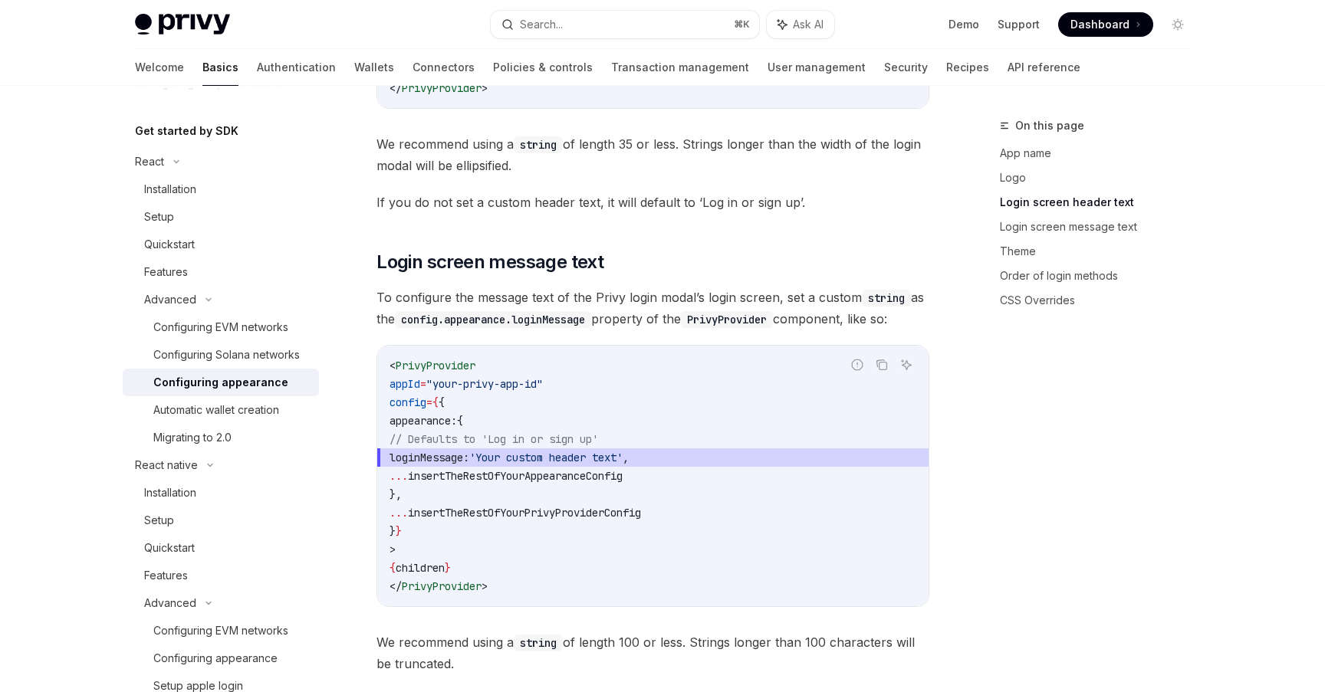
scroll to position [1655, 0]
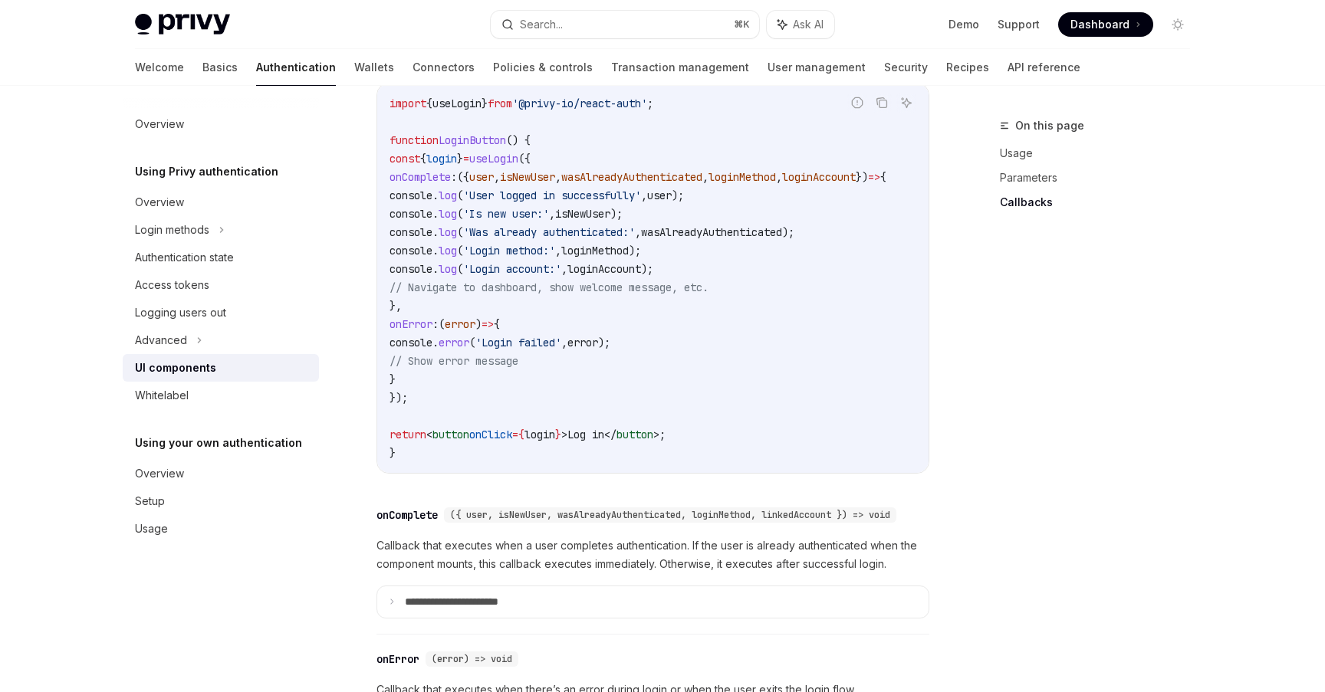
scroll to position [1920, 0]
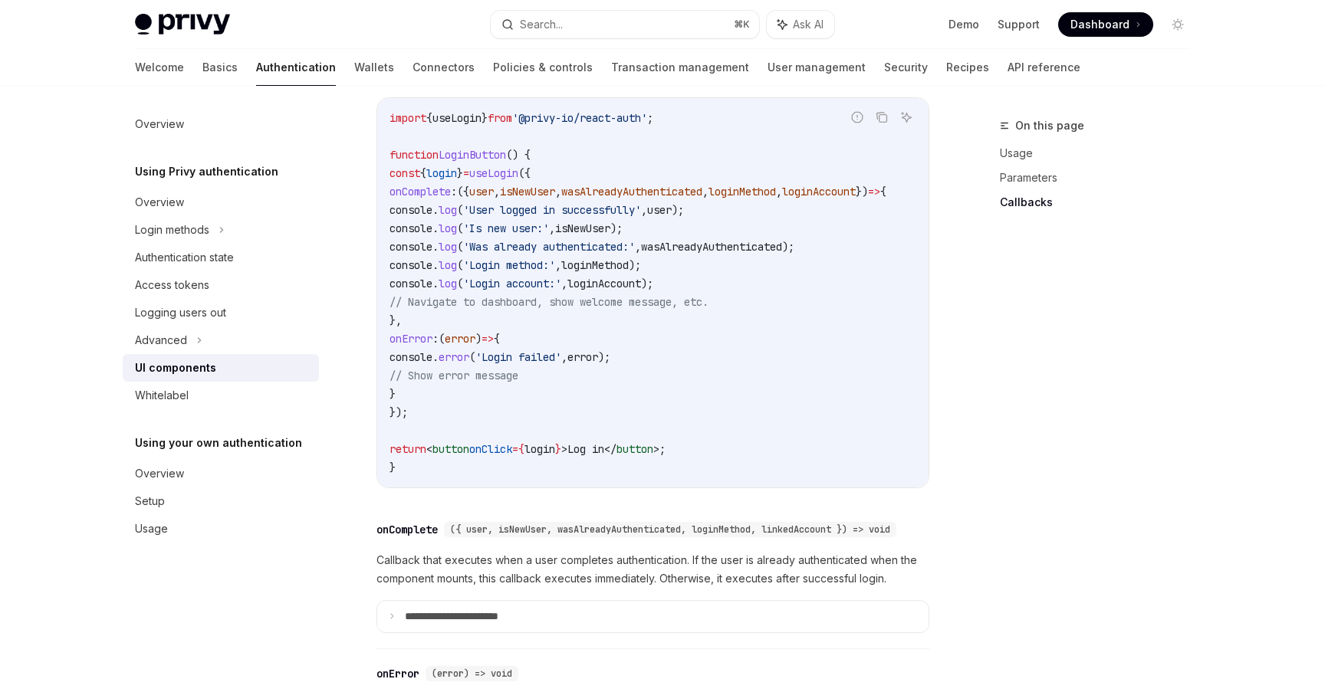
click at [629, 272] on span "loginMethod" at bounding box center [594, 265] width 67 height 14
click at [567, 291] on span "," at bounding box center [564, 284] width 6 height 14
